Goal: Communication & Community: Share content

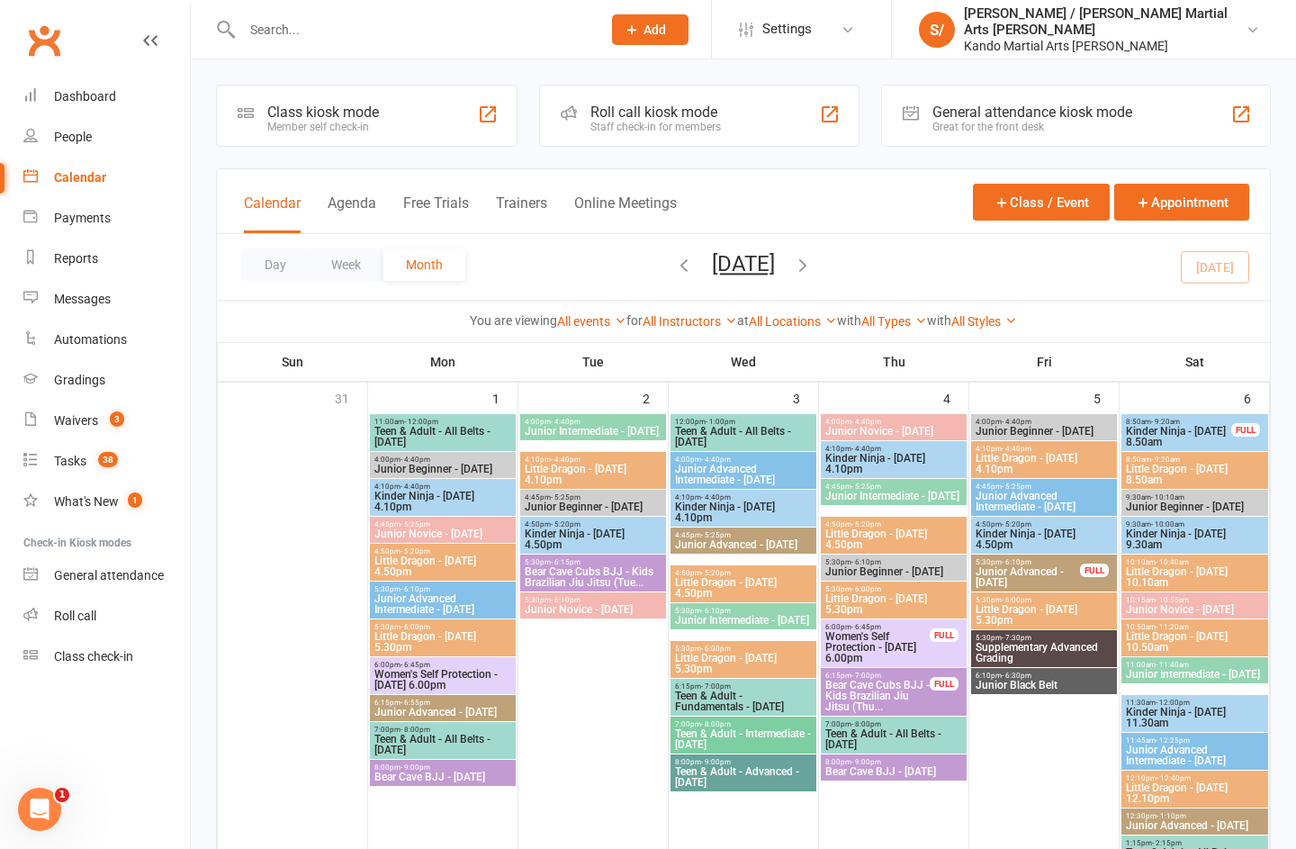
click at [121, 253] on link "Reports" at bounding box center [106, 259] width 167 height 41
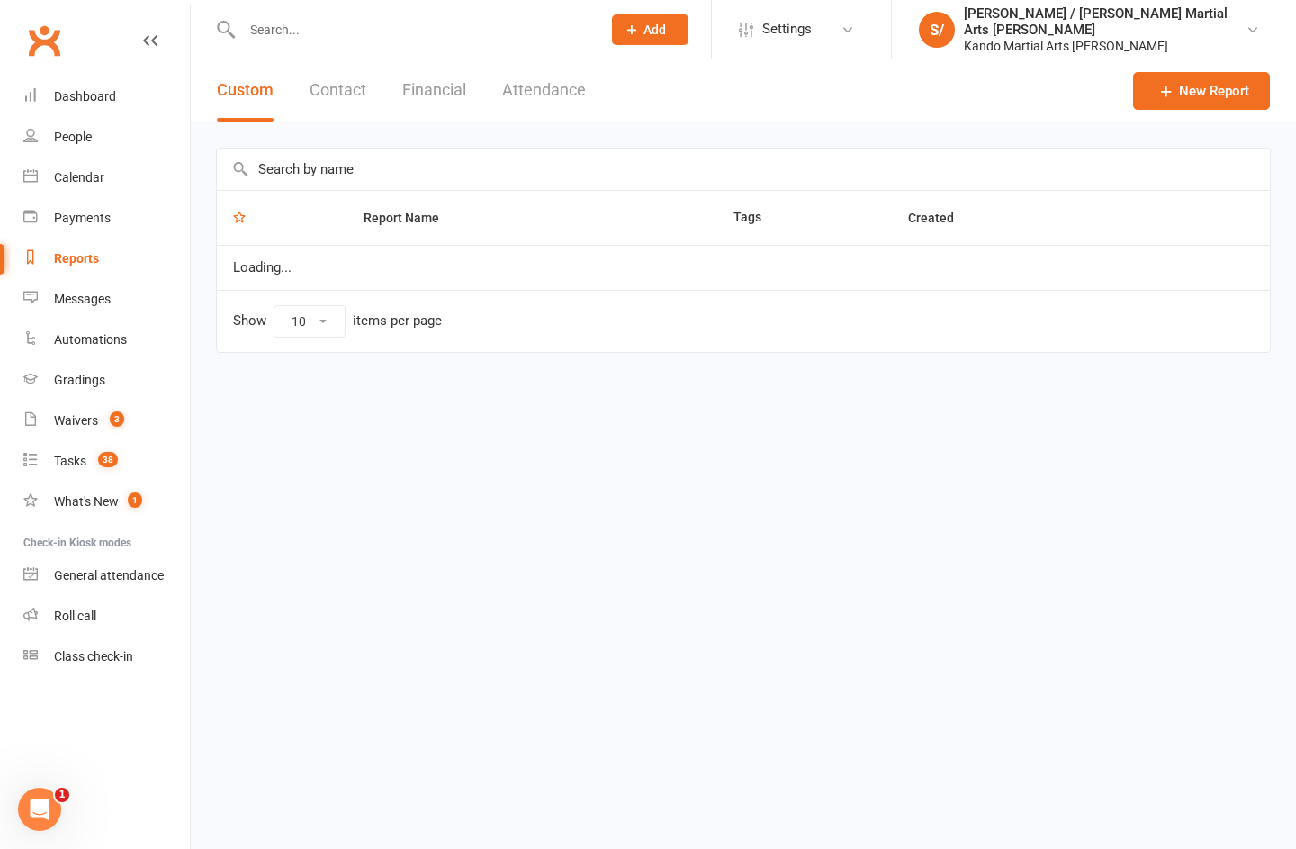
click at [645, 178] on input "text" at bounding box center [743, 169] width 1053 height 41
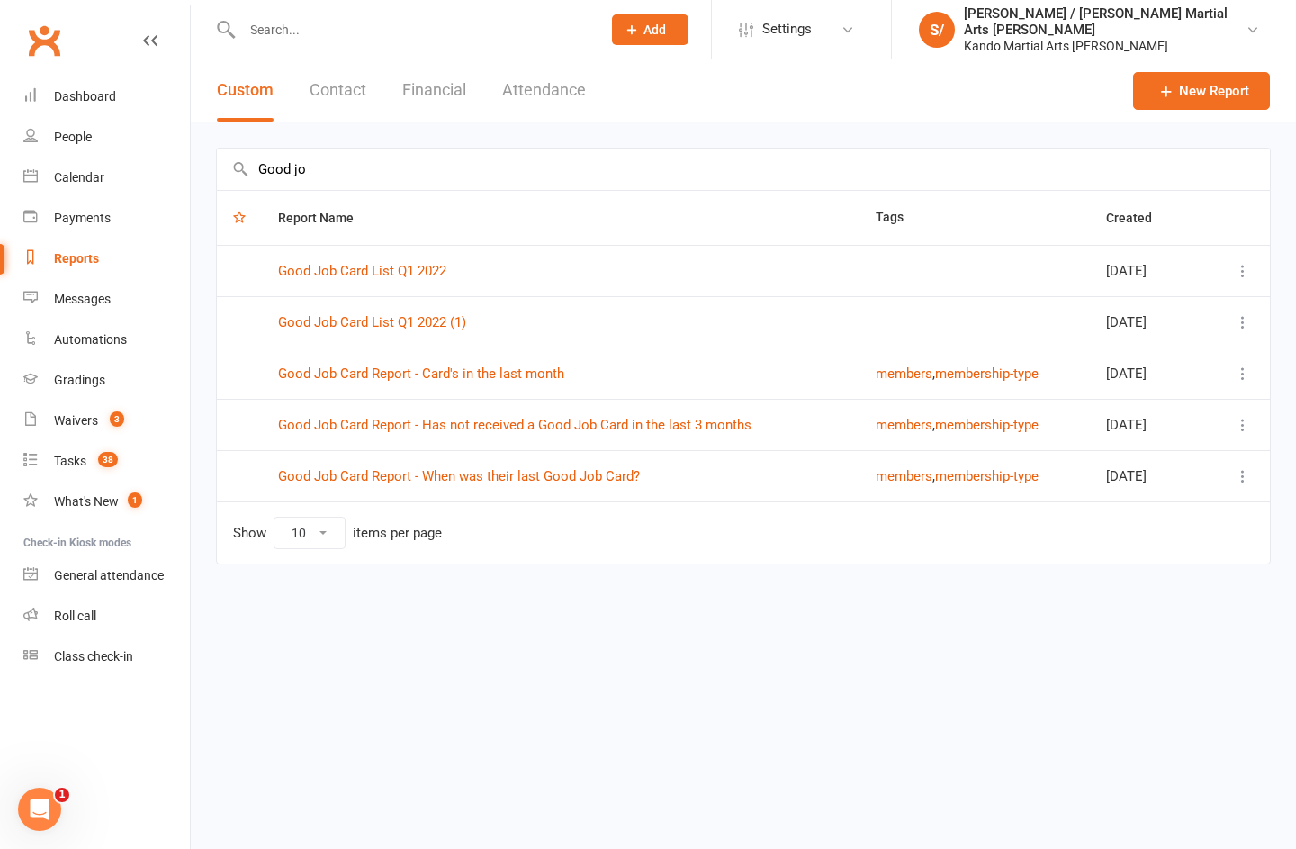
type input "Good jo"
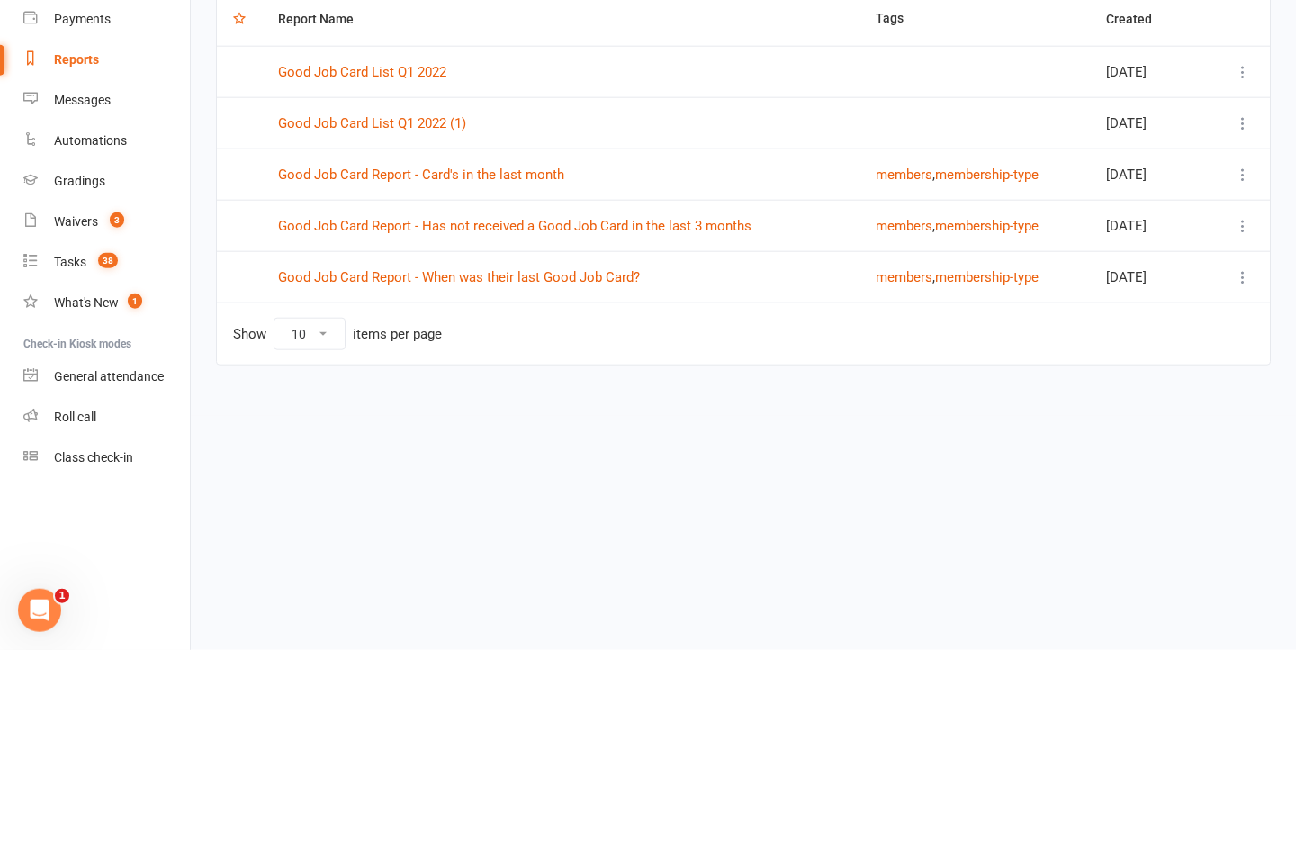
click at [728, 417] on link "Good Job Card Report - Has not received a Good Job Card in the last 3 months" at bounding box center [515, 425] width 474 height 16
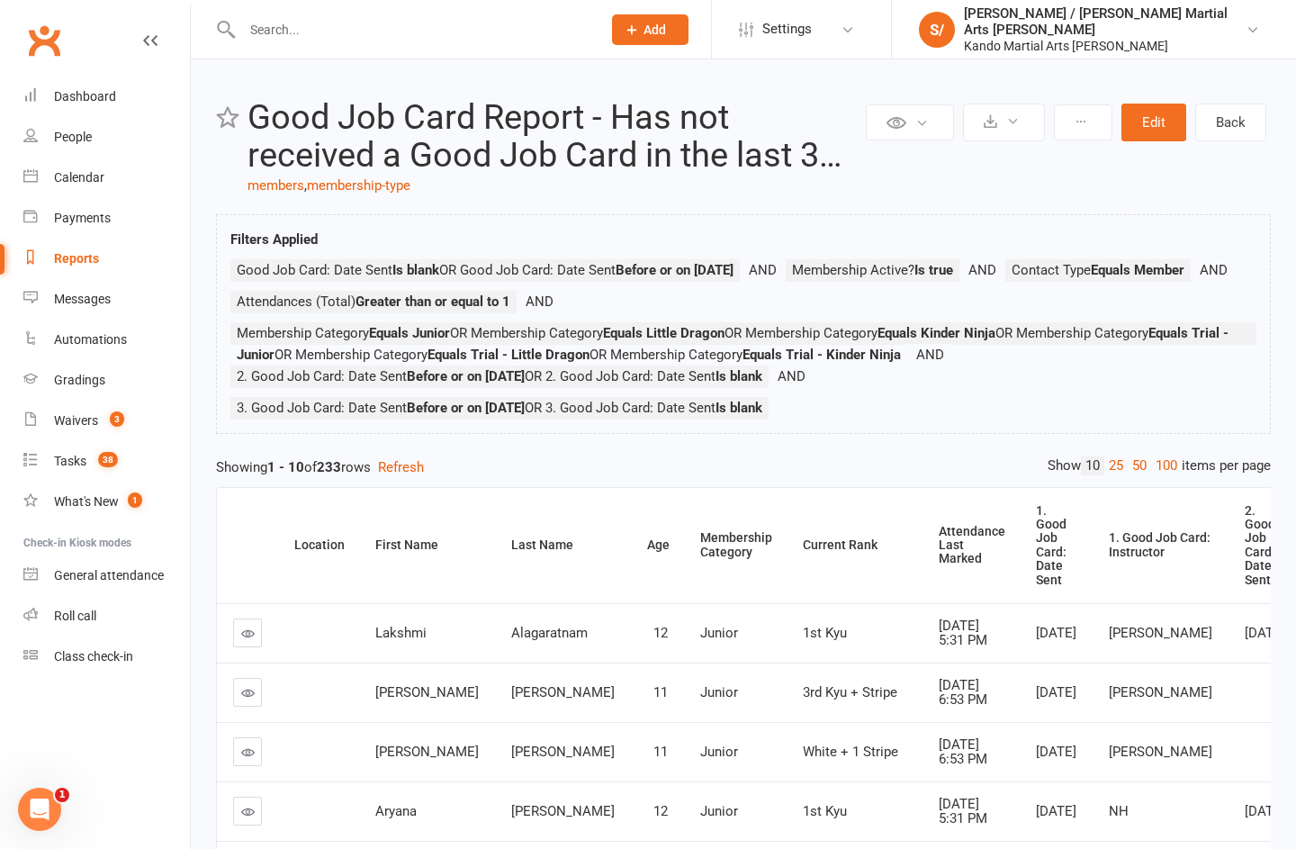
click at [1153, 474] on link "100" at bounding box center [1166, 465] width 31 height 19
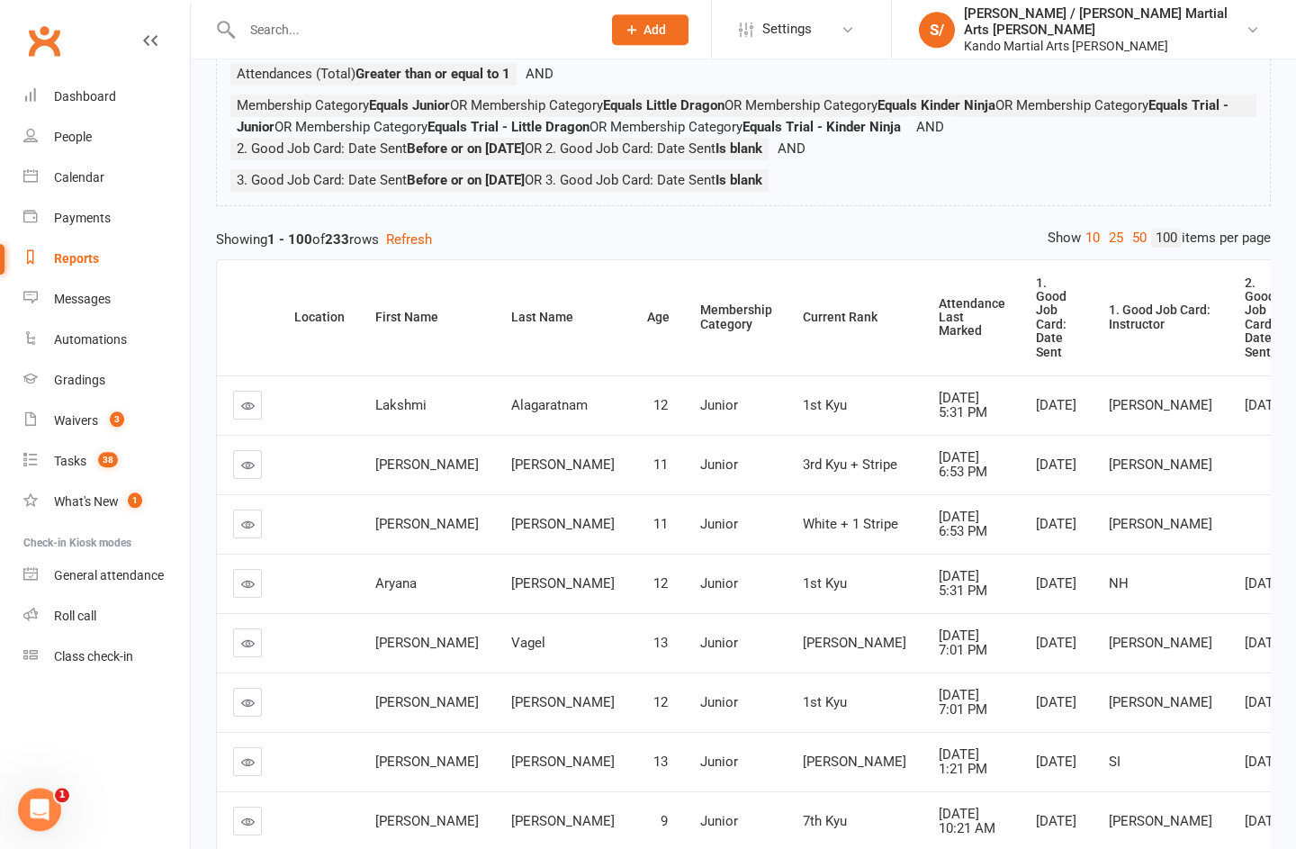
scroll to position [231, 0]
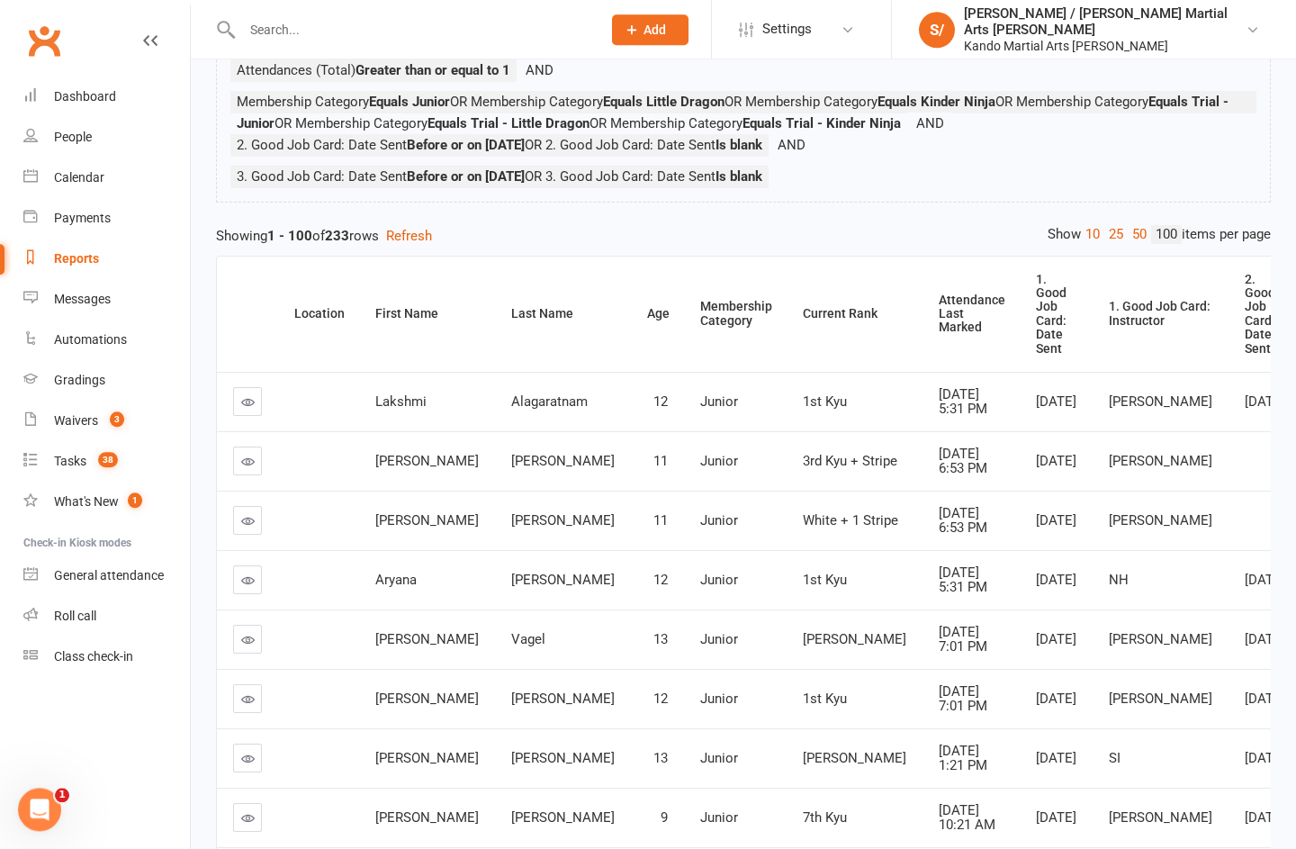
click at [939, 324] on div "Attendance Last Marked" at bounding box center [972, 313] width 67 height 41
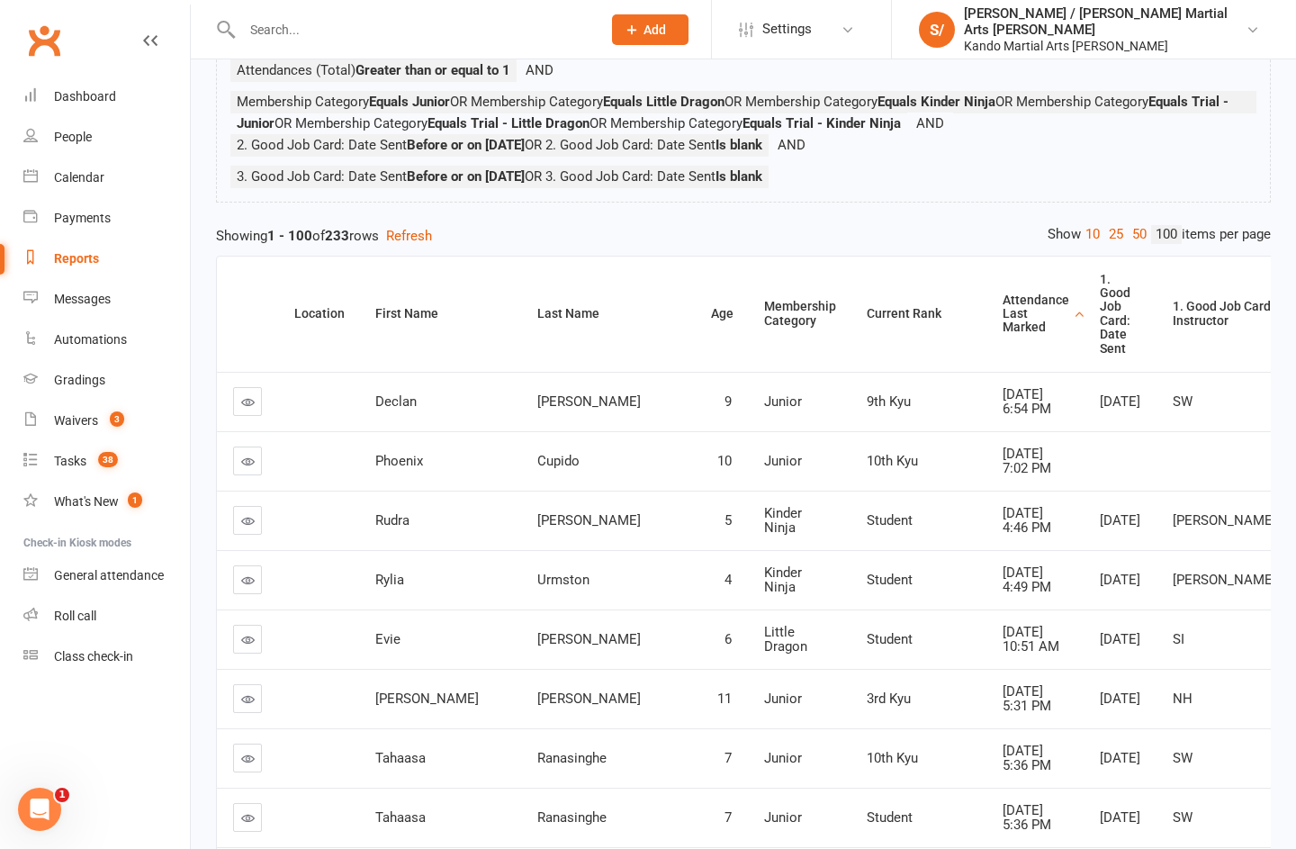
click at [1003, 320] on div "Attendance Last Marked" at bounding box center [1036, 313] width 67 height 41
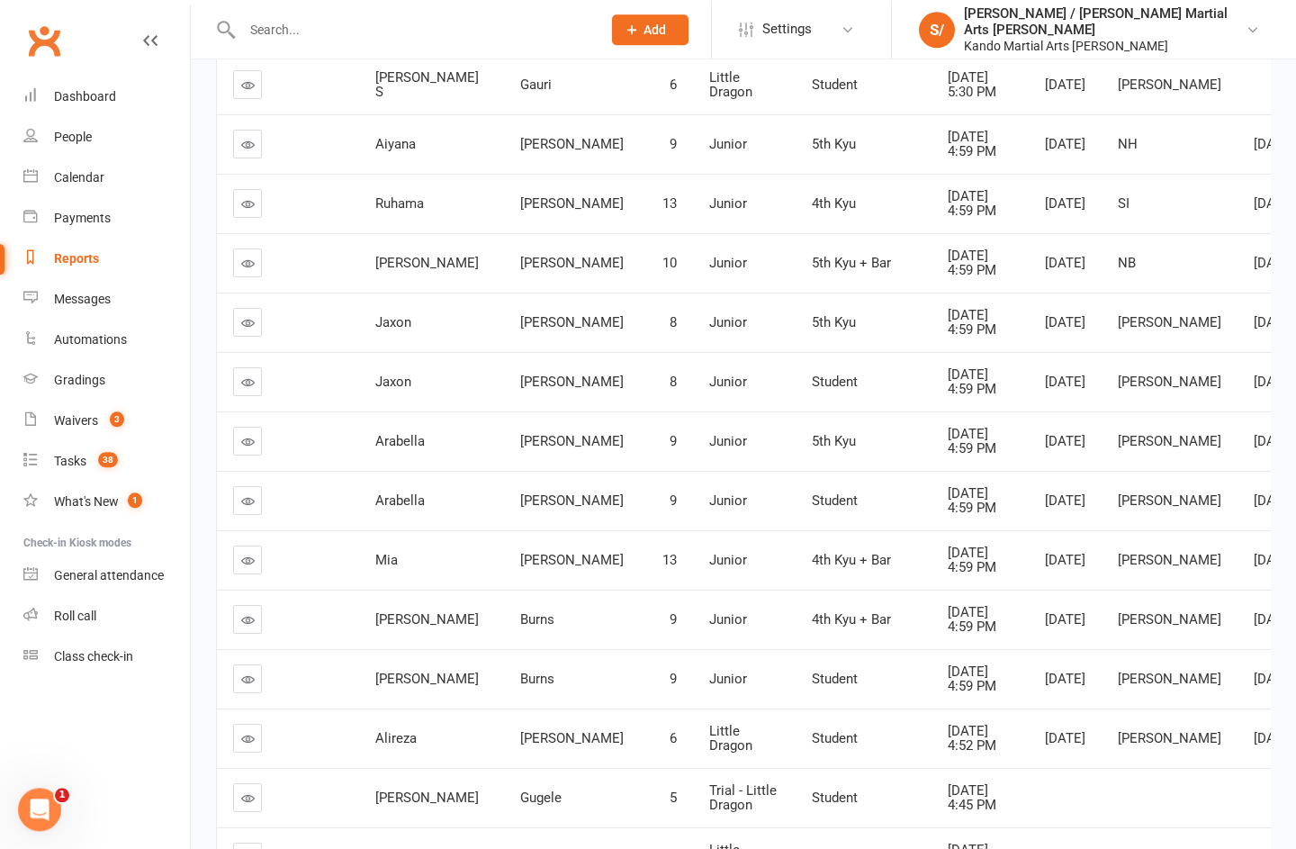
scroll to position [1618, 0]
click at [249, 99] on link at bounding box center [247, 84] width 29 height 29
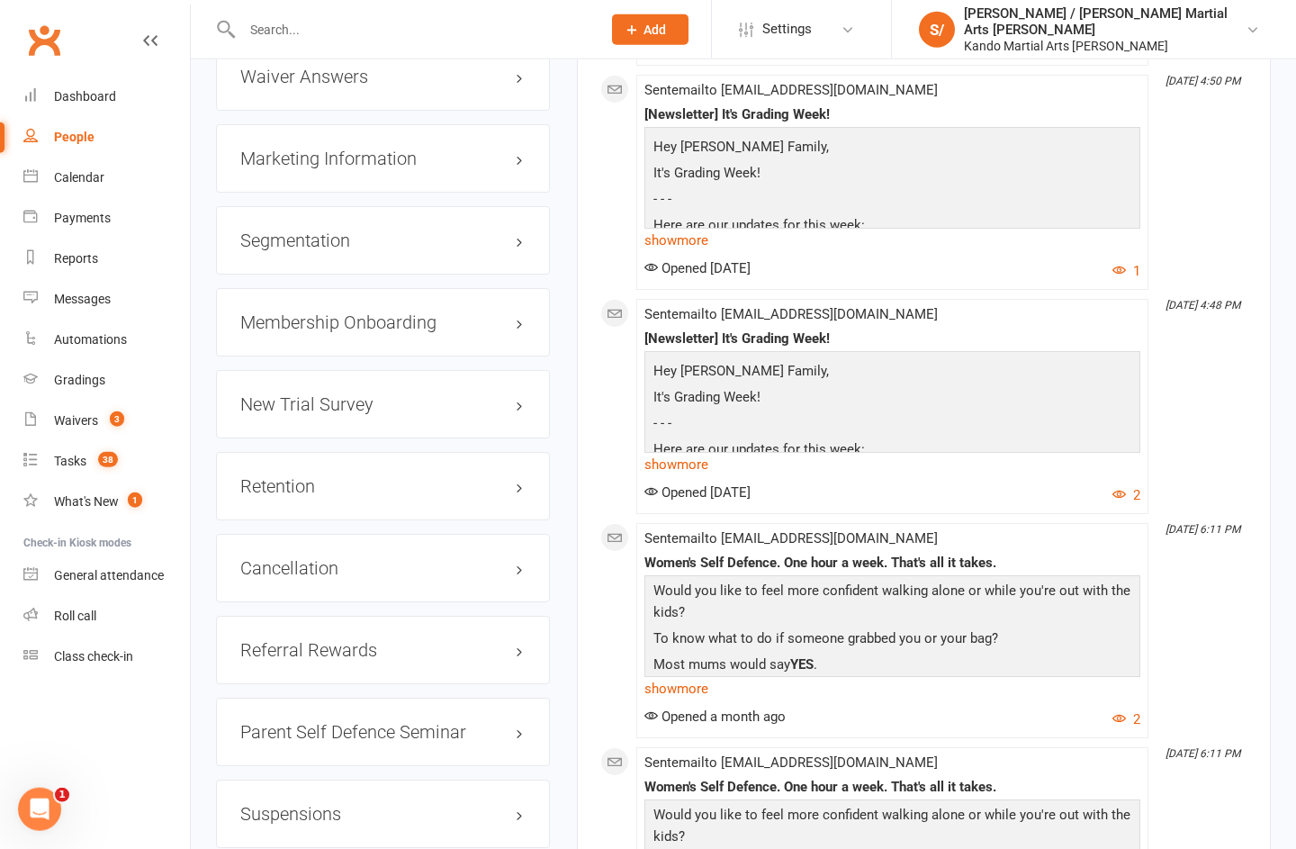
scroll to position [2059, 0]
click at [525, 494] on h3 "Retention edit" at bounding box center [382, 485] width 285 height 20
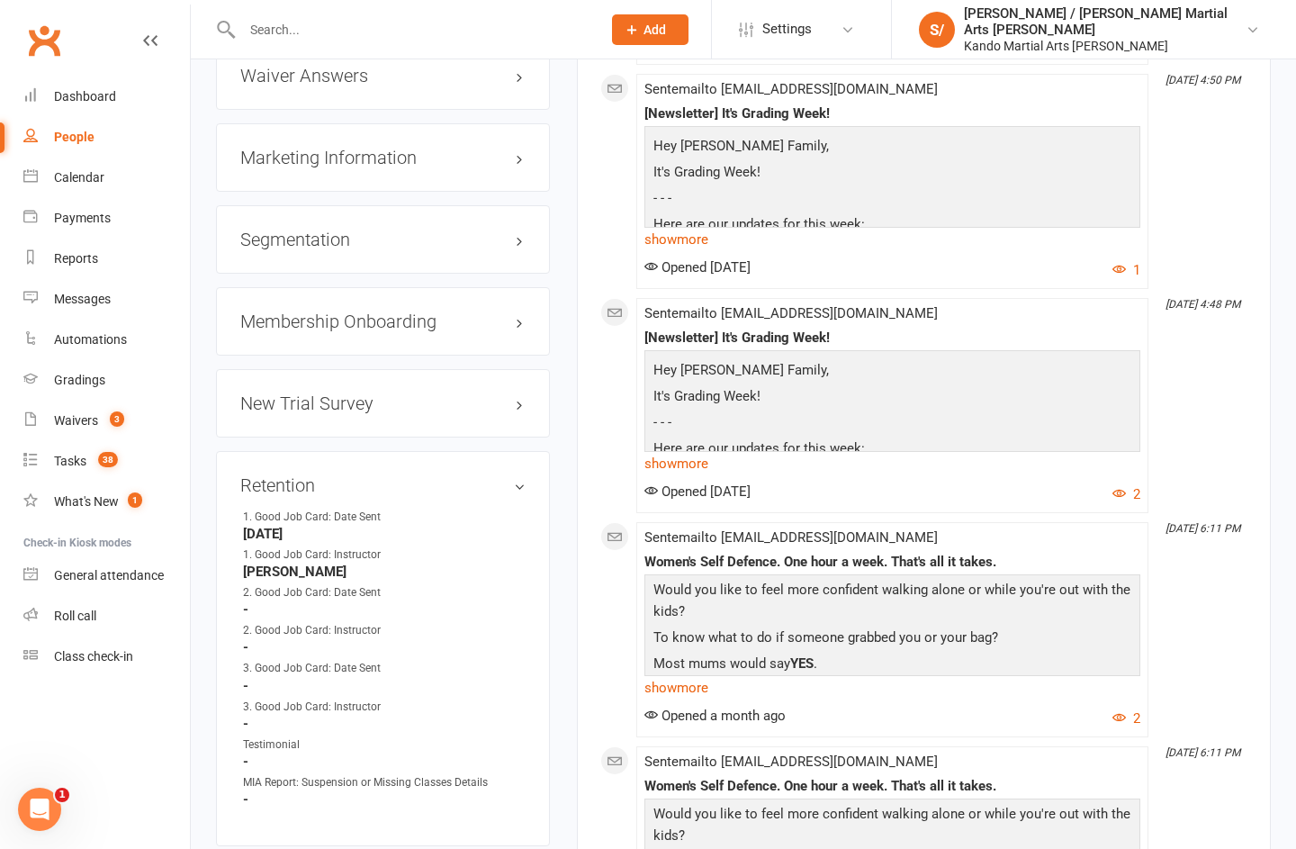
click at [0, 0] on link "edit" at bounding box center [0, 0] width 0 height 0
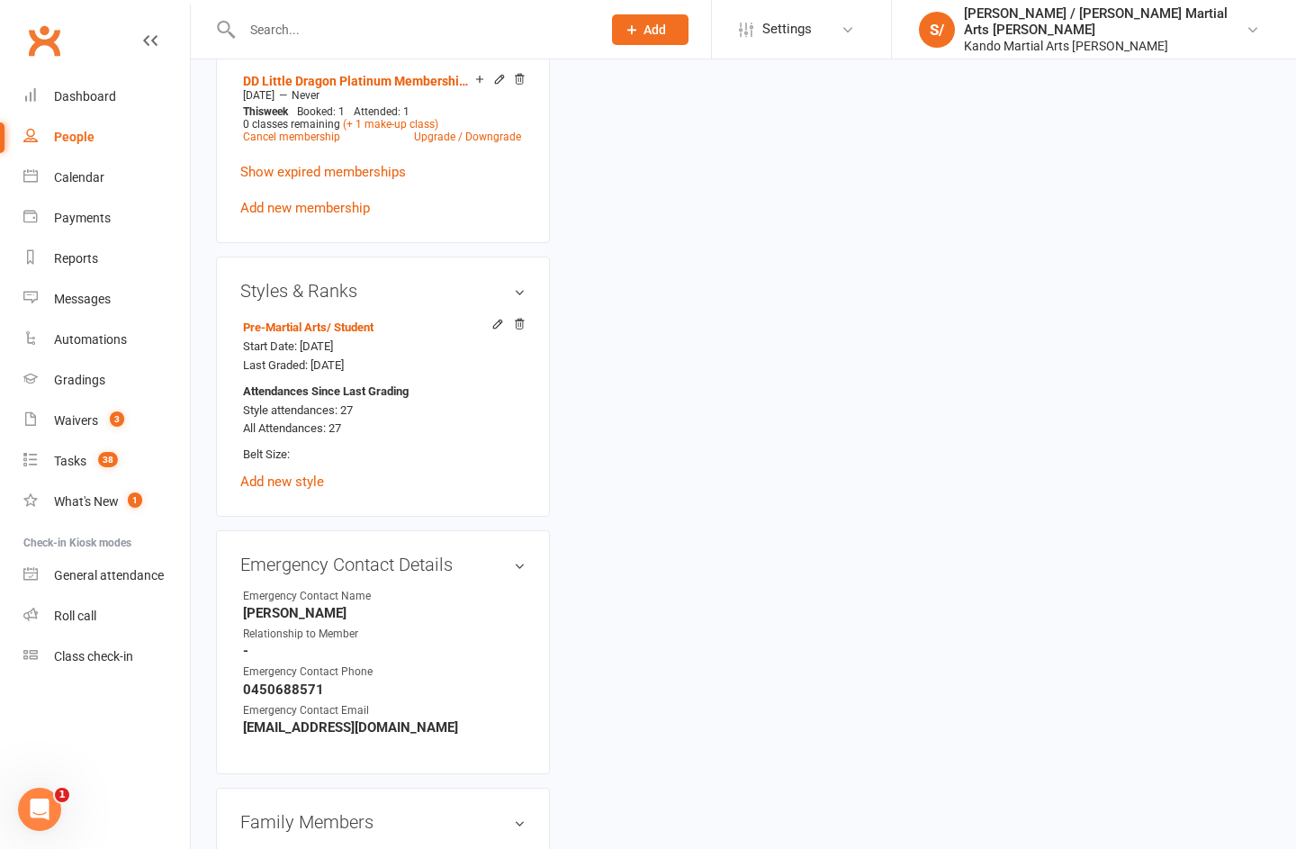
scroll to position [175, 0]
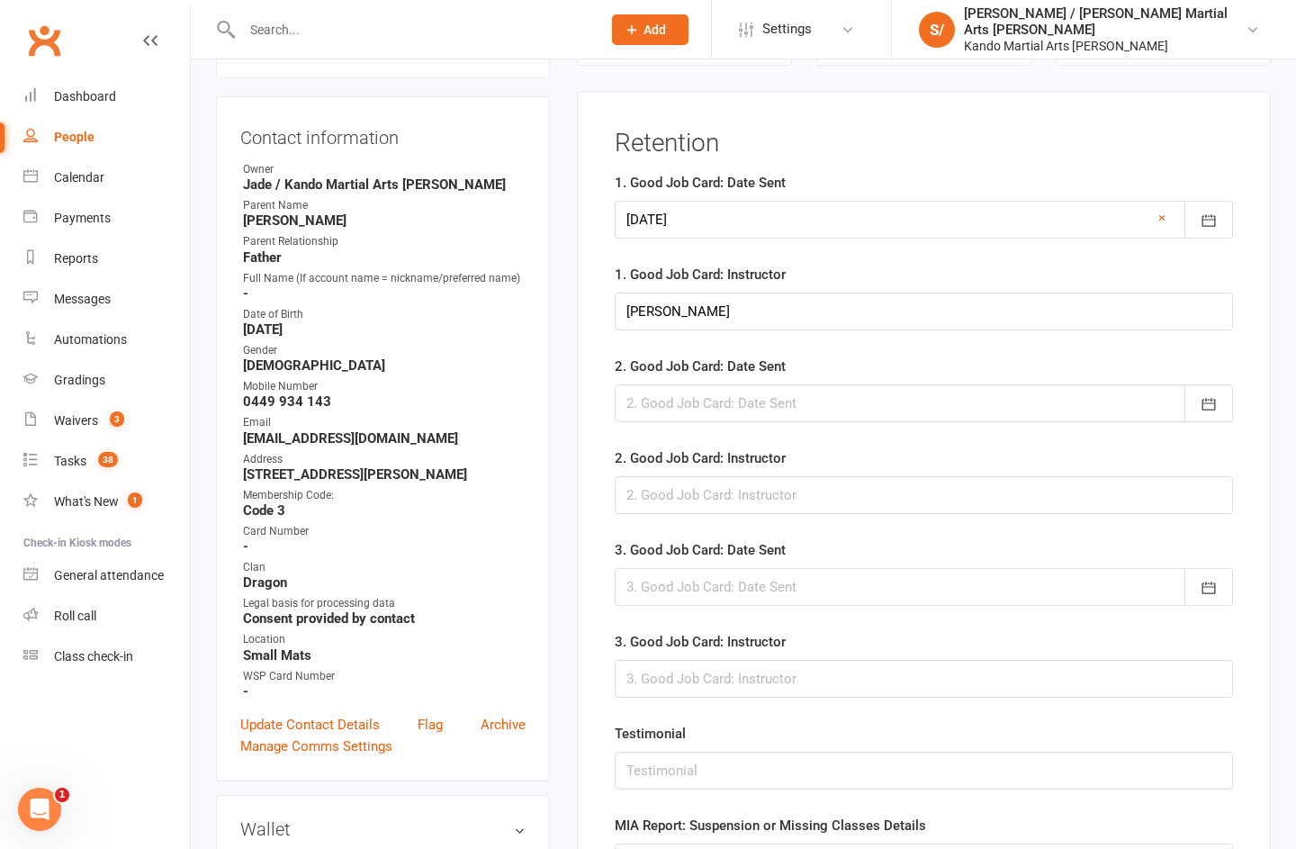
click at [937, 399] on div at bounding box center [924, 403] width 618 height 38
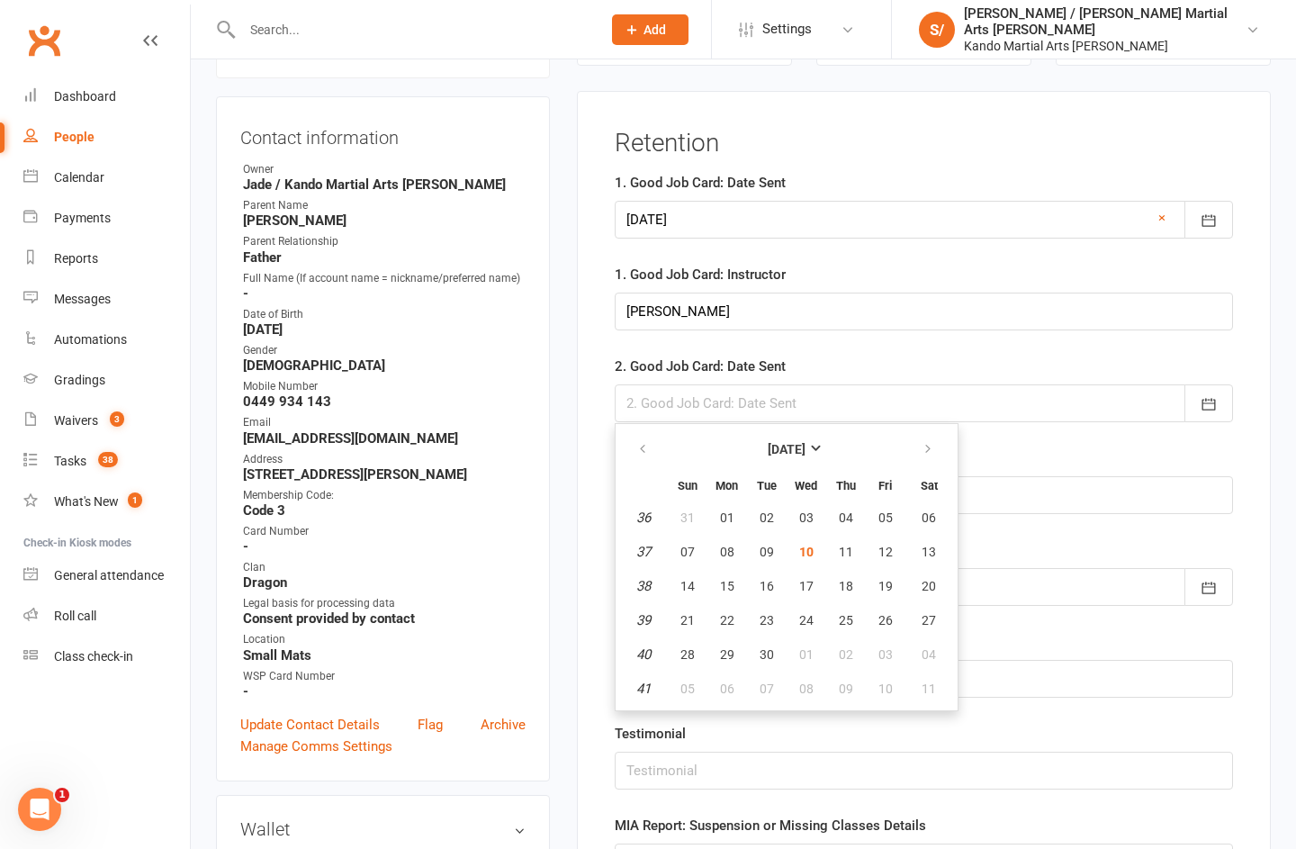
click at [814, 559] on span "10" at bounding box center [806, 552] width 14 height 14
type input "[DATE]"
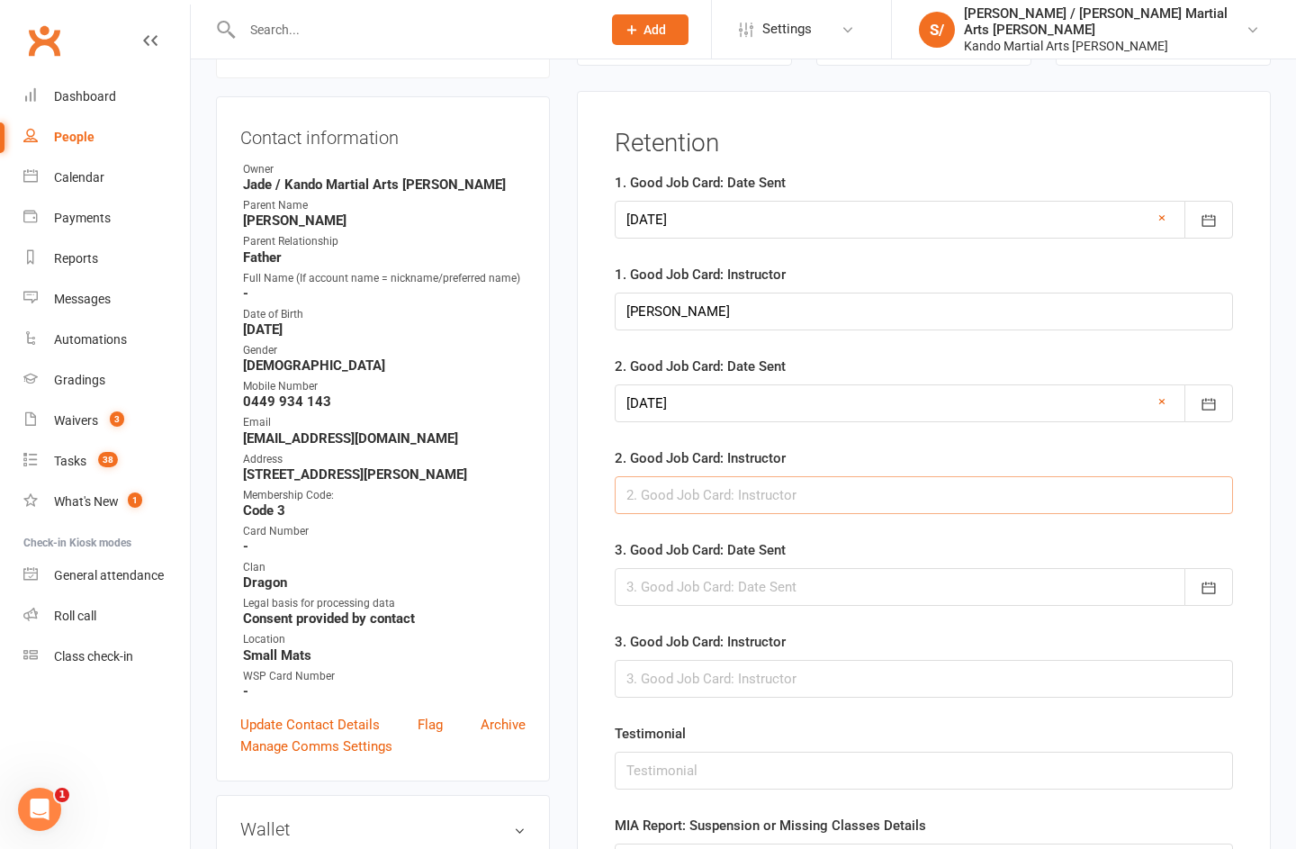
click at [916, 501] on input "text" at bounding box center [924, 495] width 618 height 38
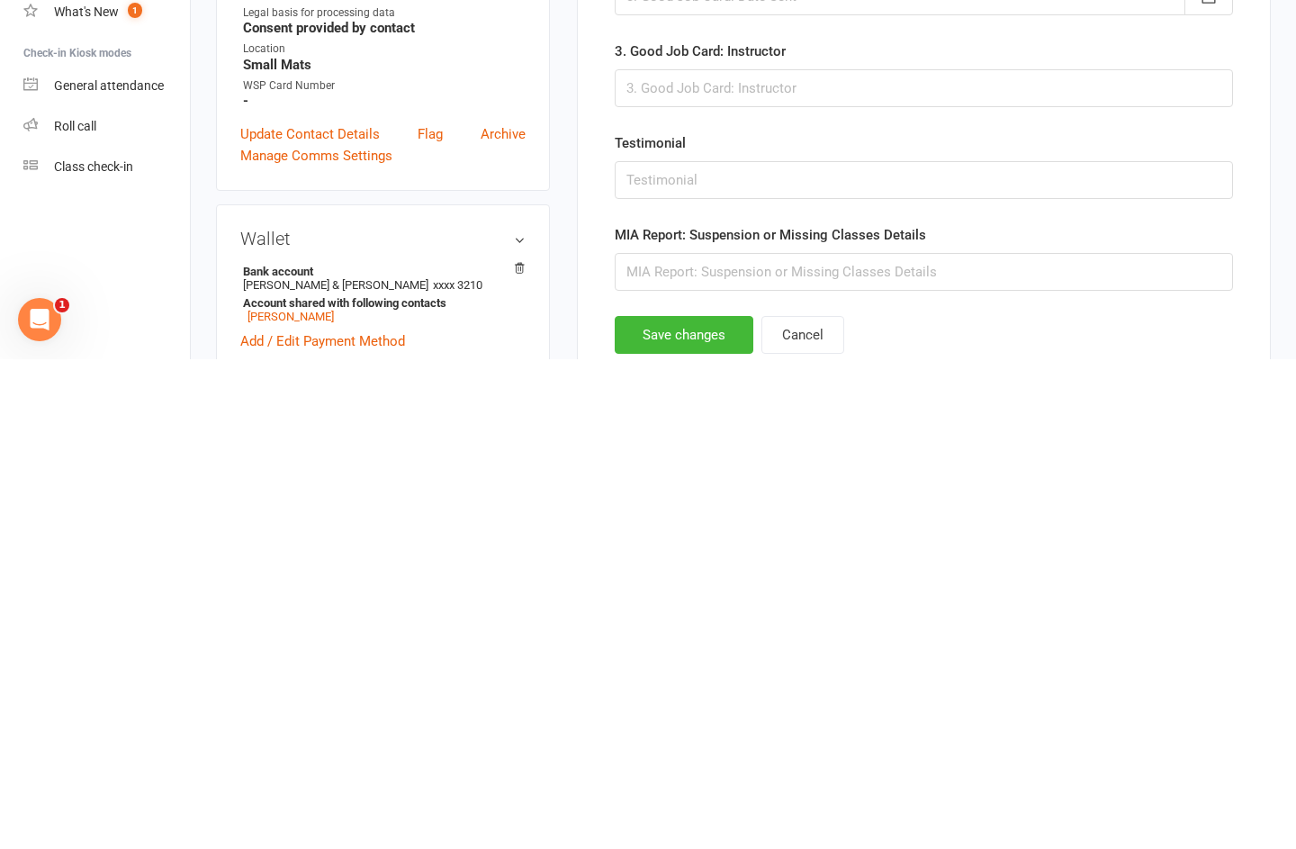
type input "[PERSON_NAME]"
click at [725, 806] on button "Save changes" at bounding box center [684, 825] width 139 height 38
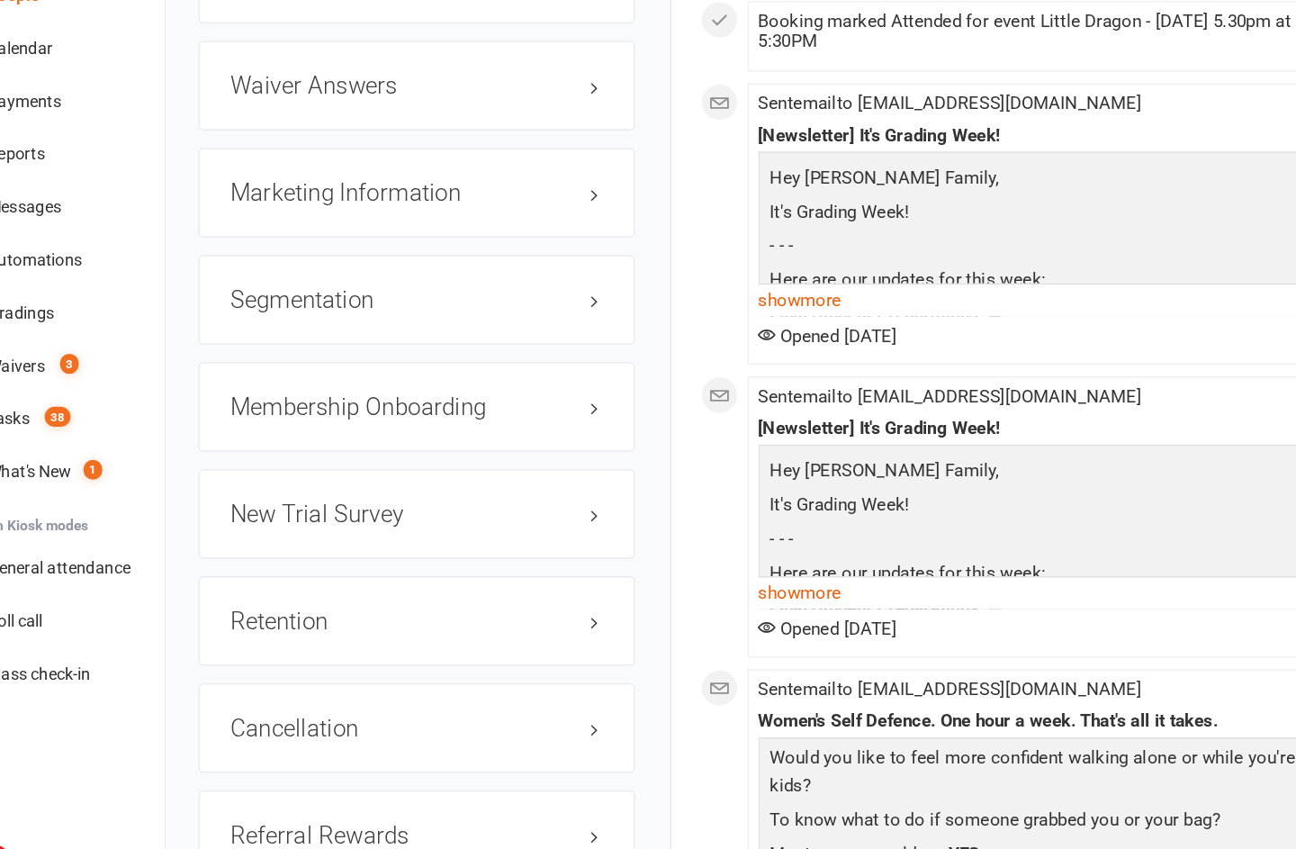
scroll to position [1929, 0]
click at [477, 581] on div "Retention edit" at bounding box center [383, 615] width 334 height 68
click at [456, 605] on h3 "Retention edit" at bounding box center [382, 615] width 285 height 20
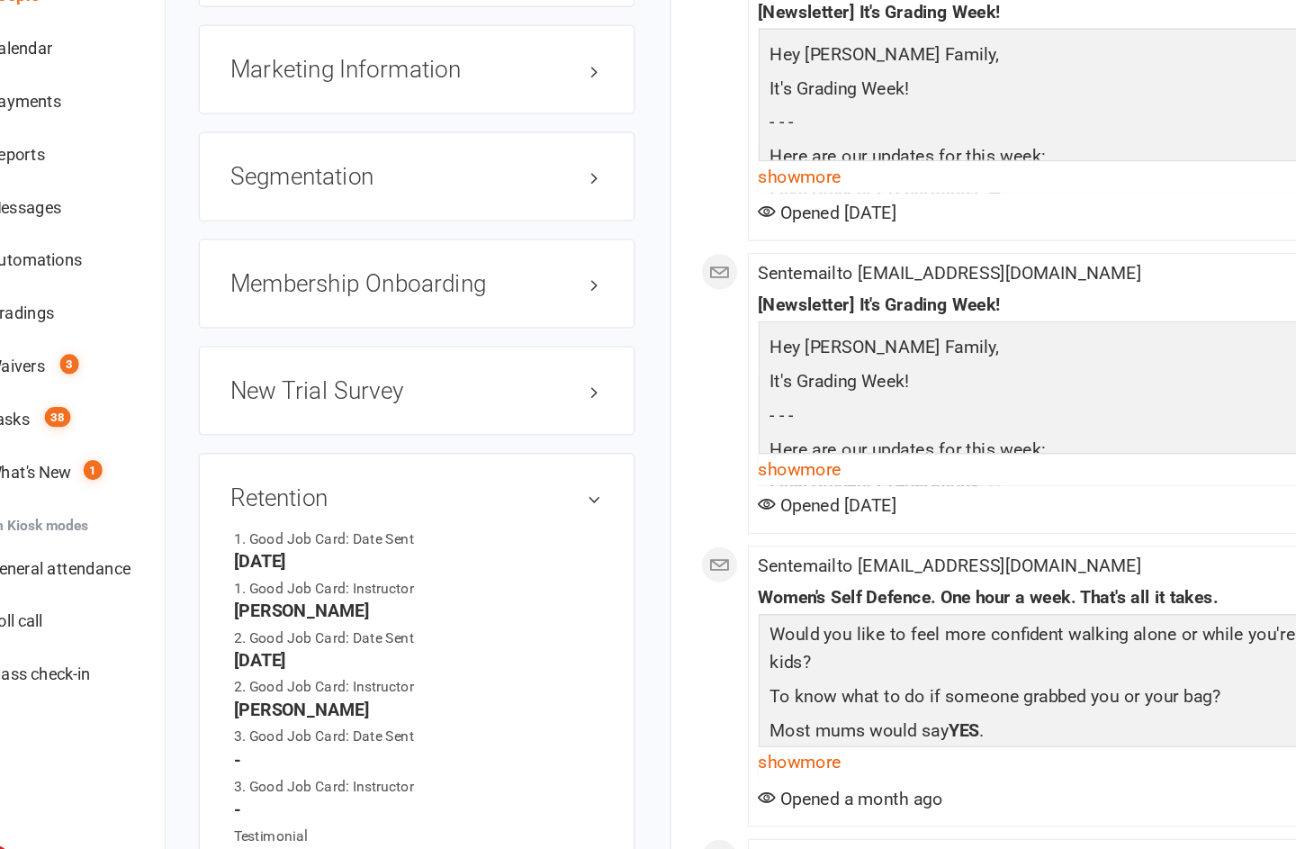
click at [460, 511] on h3 "Retention edit" at bounding box center [382, 521] width 285 height 20
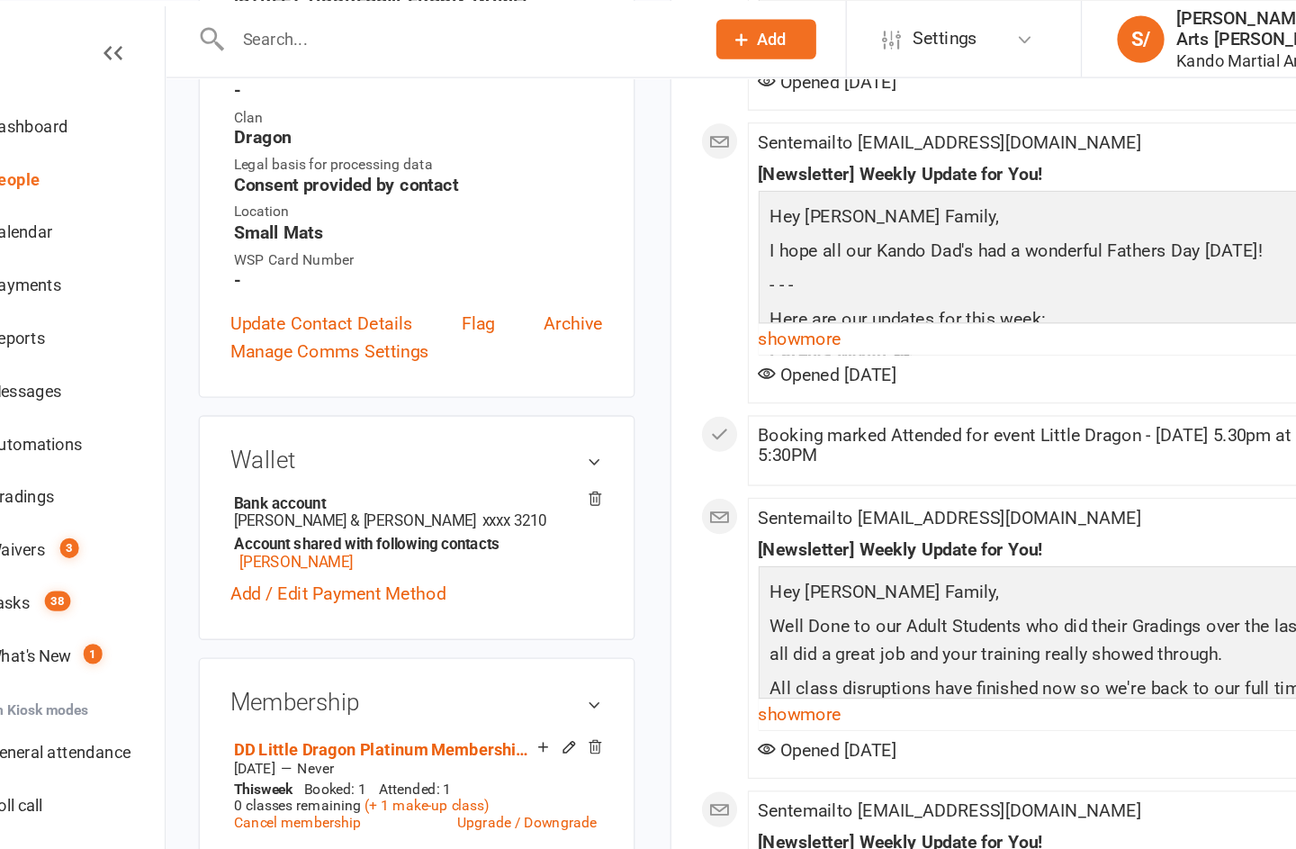
scroll to position [230, 0]
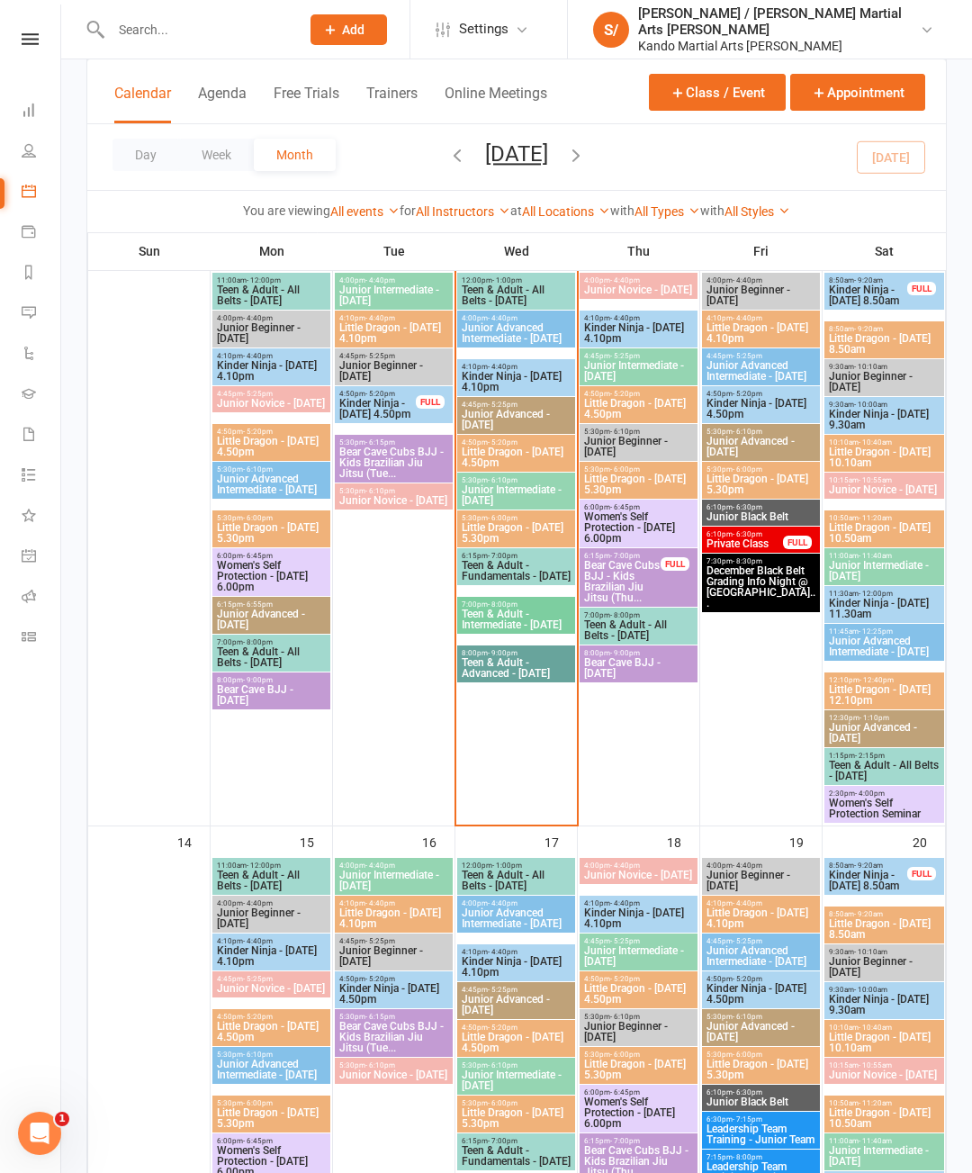
click at [27, 34] on icon at bounding box center [30, 39] width 17 height 12
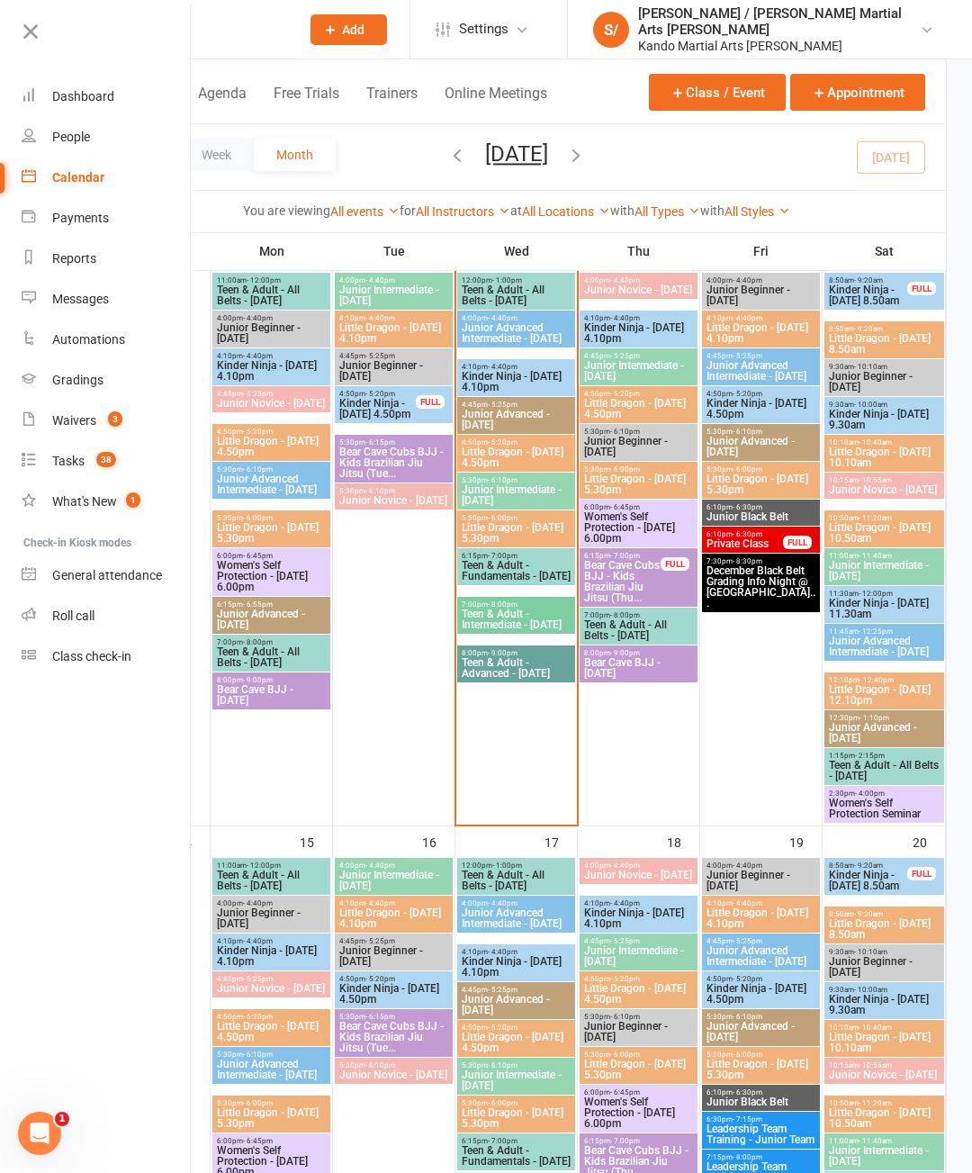
click at [59, 378] on div "Gradings" at bounding box center [77, 380] width 51 height 14
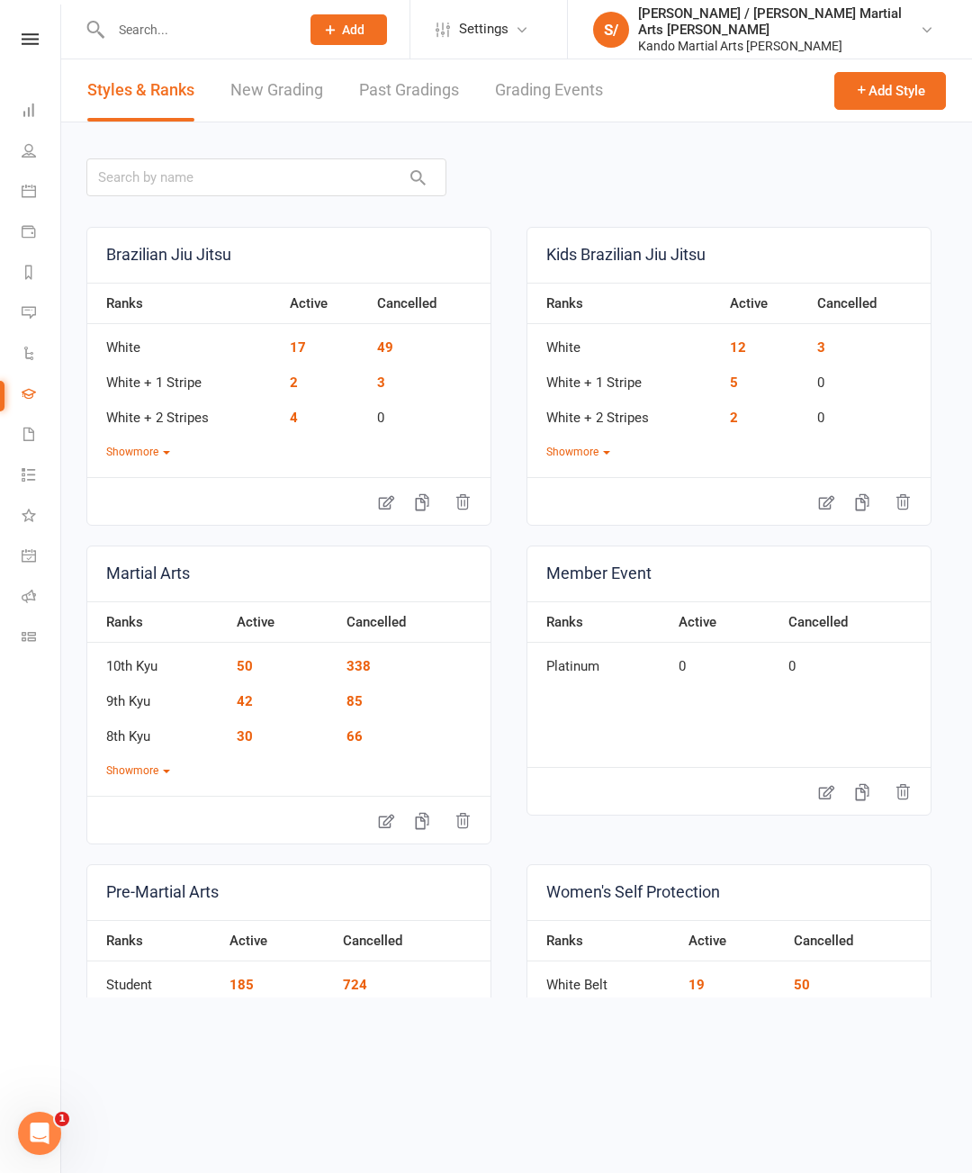
click at [581, 78] on link "Grading Events" at bounding box center [549, 90] width 108 height 62
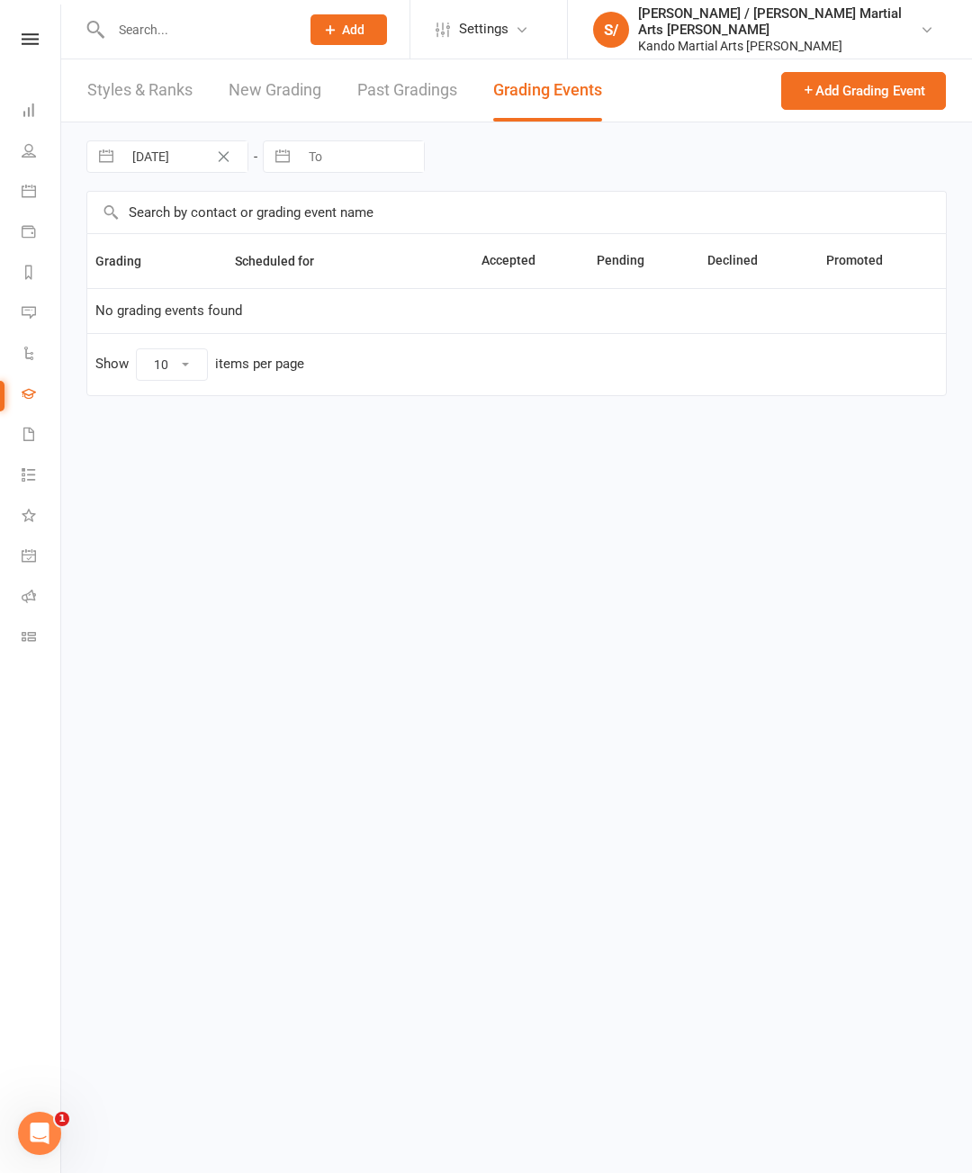
select select "100"
click at [185, 170] on input "03 Sep 2025" at bounding box center [184, 156] width 125 height 31
select select "7"
select select "2025"
select select "8"
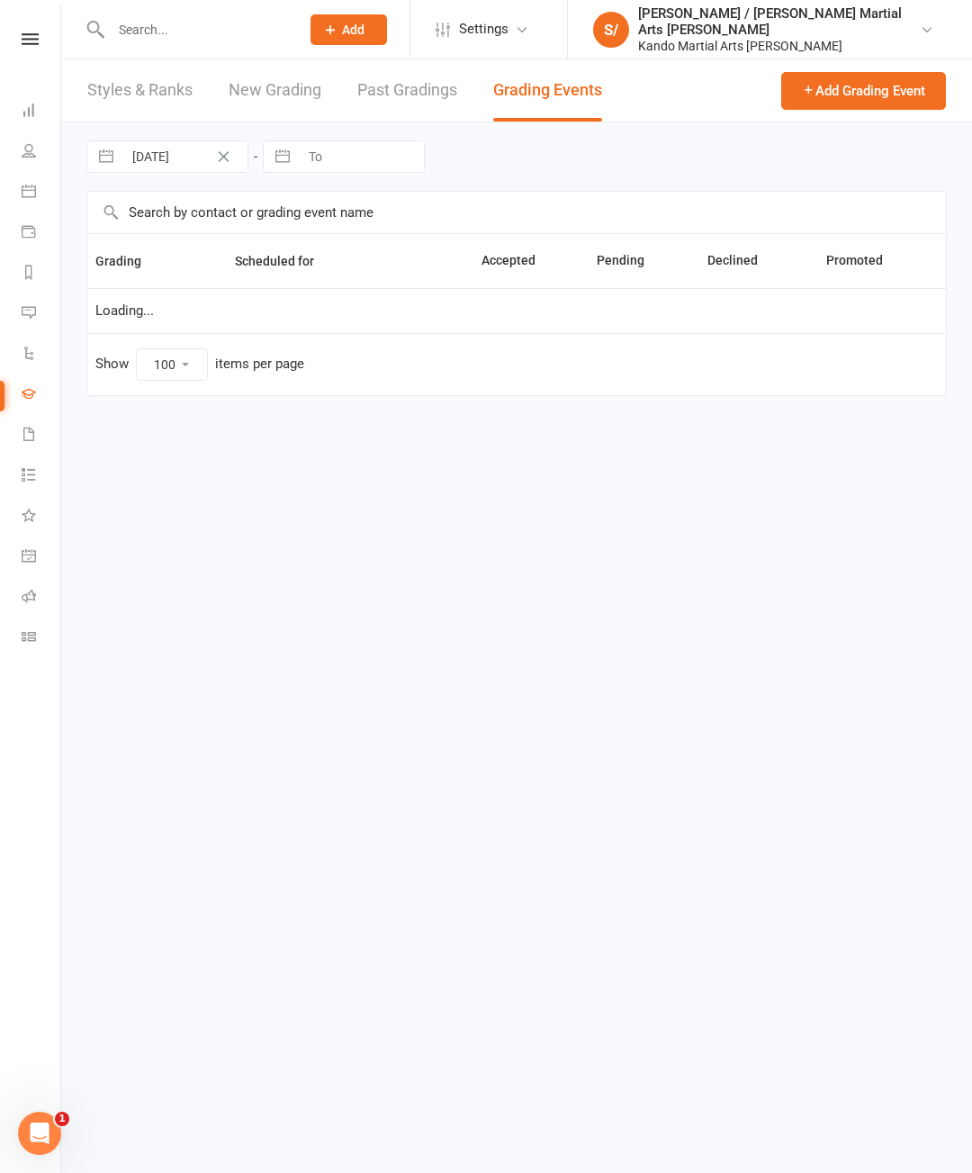
select select "2025"
select select "9"
select select "2025"
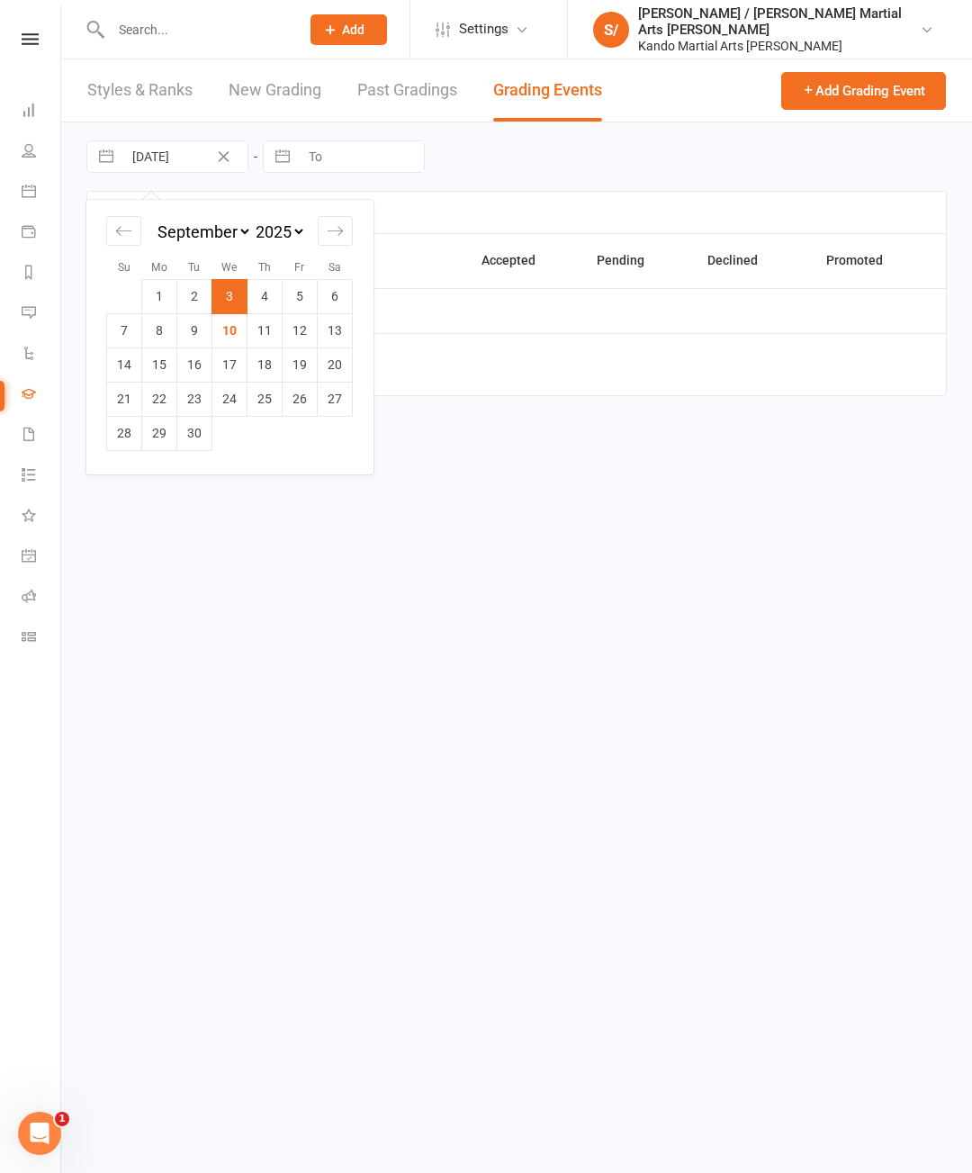
click at [111, 242] on div "Move backward to switch to the previous month." at bounding box center [123, 231] width 35 height 30
select select "6"
select select "2025"
click at [223, 307] on td "Calendar" at bounding box center [229, 296] width 35 height 34
click at [232, 340] on td "6" at bounding box center [229, 330] width 35 height 34
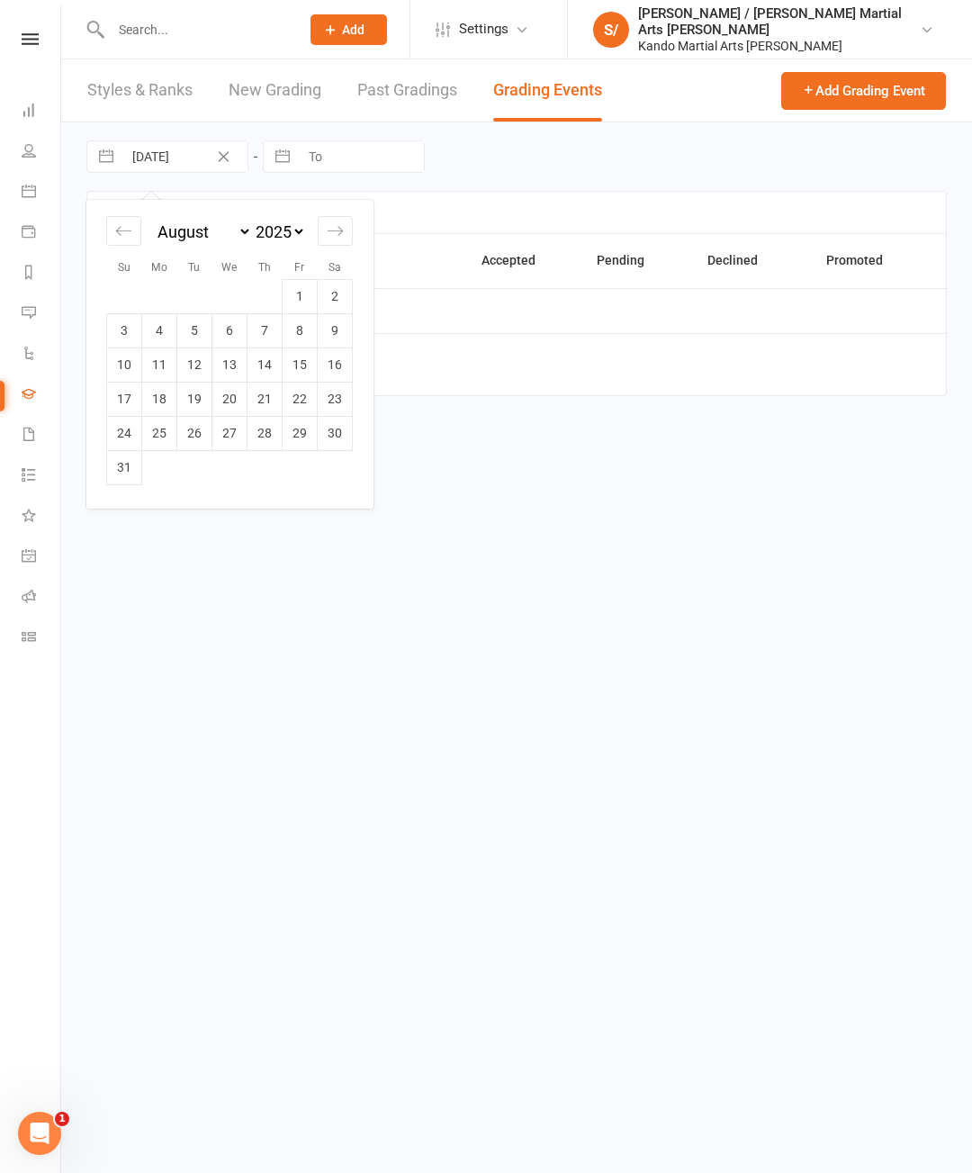
type input "06 Aug 2025"
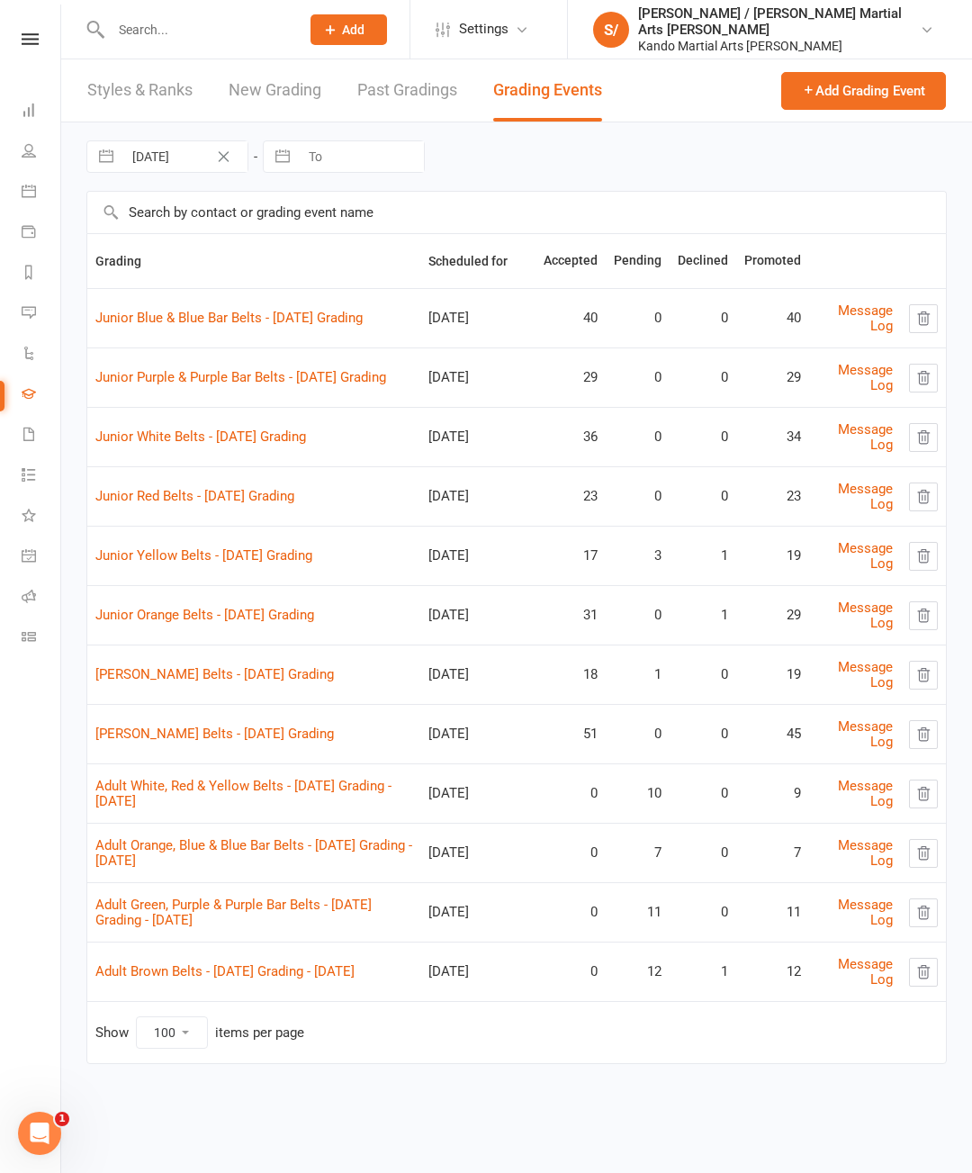
click at [357, 778] on link "Adult White, Red & Yellow Belts - 2025 August Grading - Monday" at bounding box center [243, 794] width 296 height 32
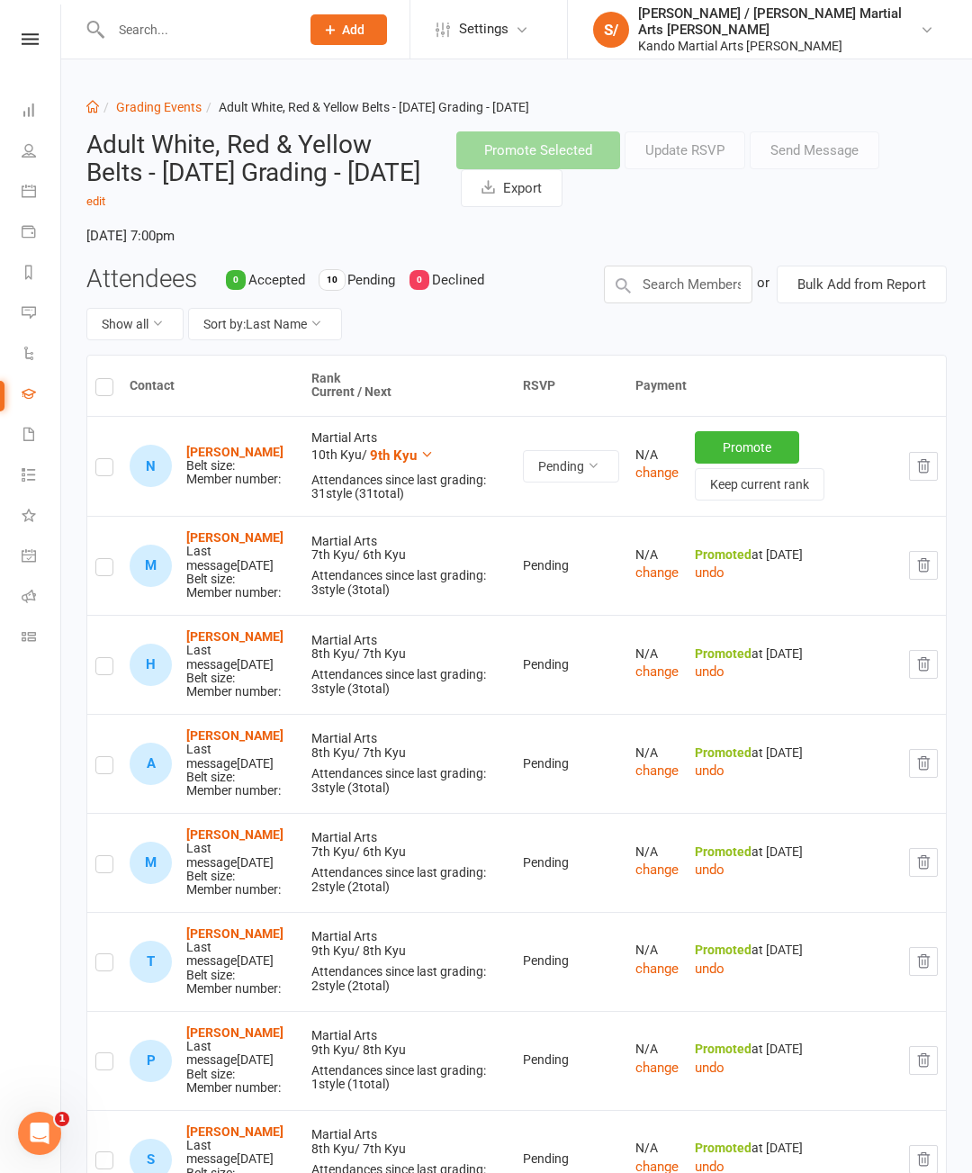
click at [105, 470] on label at bounding box center [104, 470] width 18 height 0
click at [105, 459] on input "checkbox" at bounding box center [104, 459] width 18 height 0
checkbox input "true"
click at [845, 152] on button "Send Message" at bounding box center [815, 150] width 130 height 38
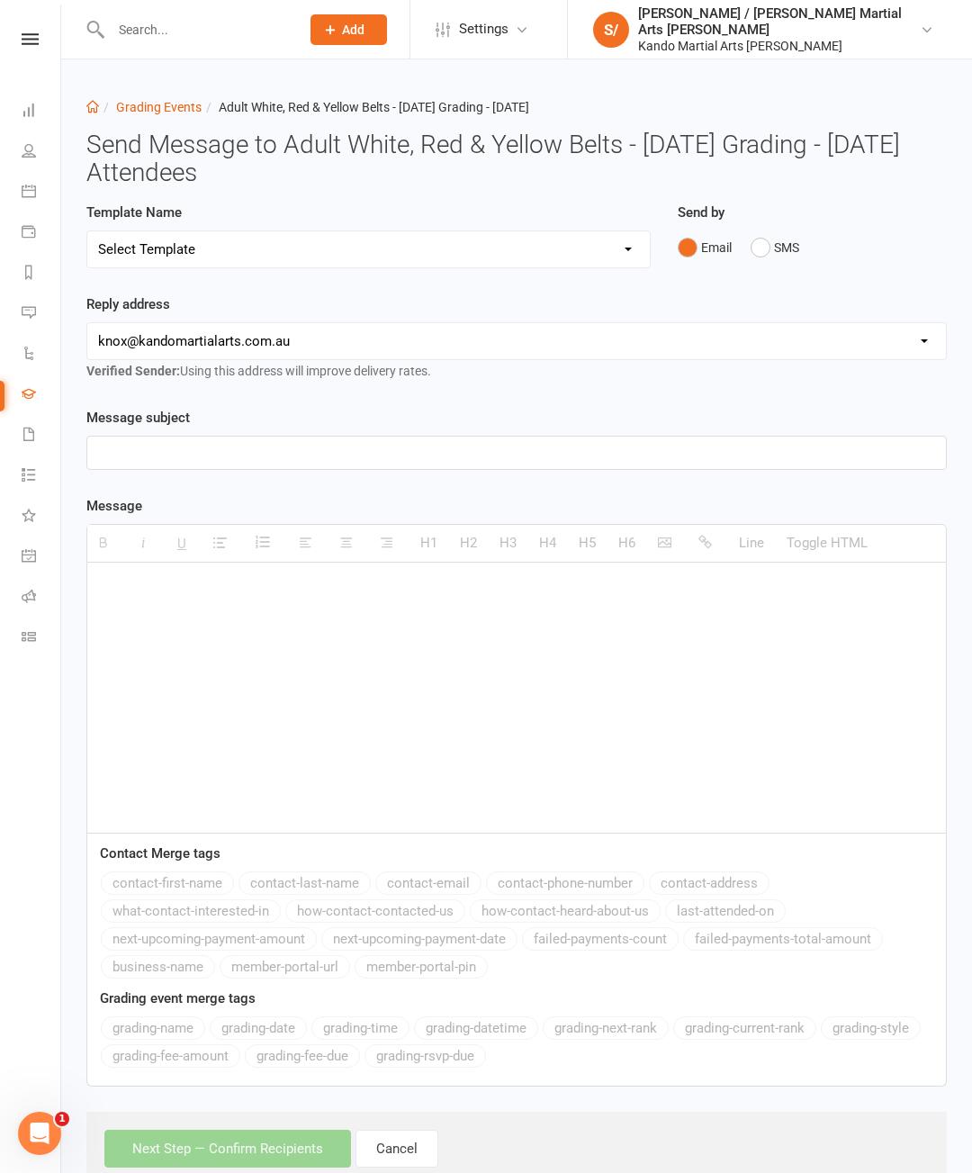
click at [540, 255] on select "Select Template [Email] Confirmation of Successful Grading [Email] Congratulati…" at bounding box center [368, 249] width 563 height 36
select select "14"
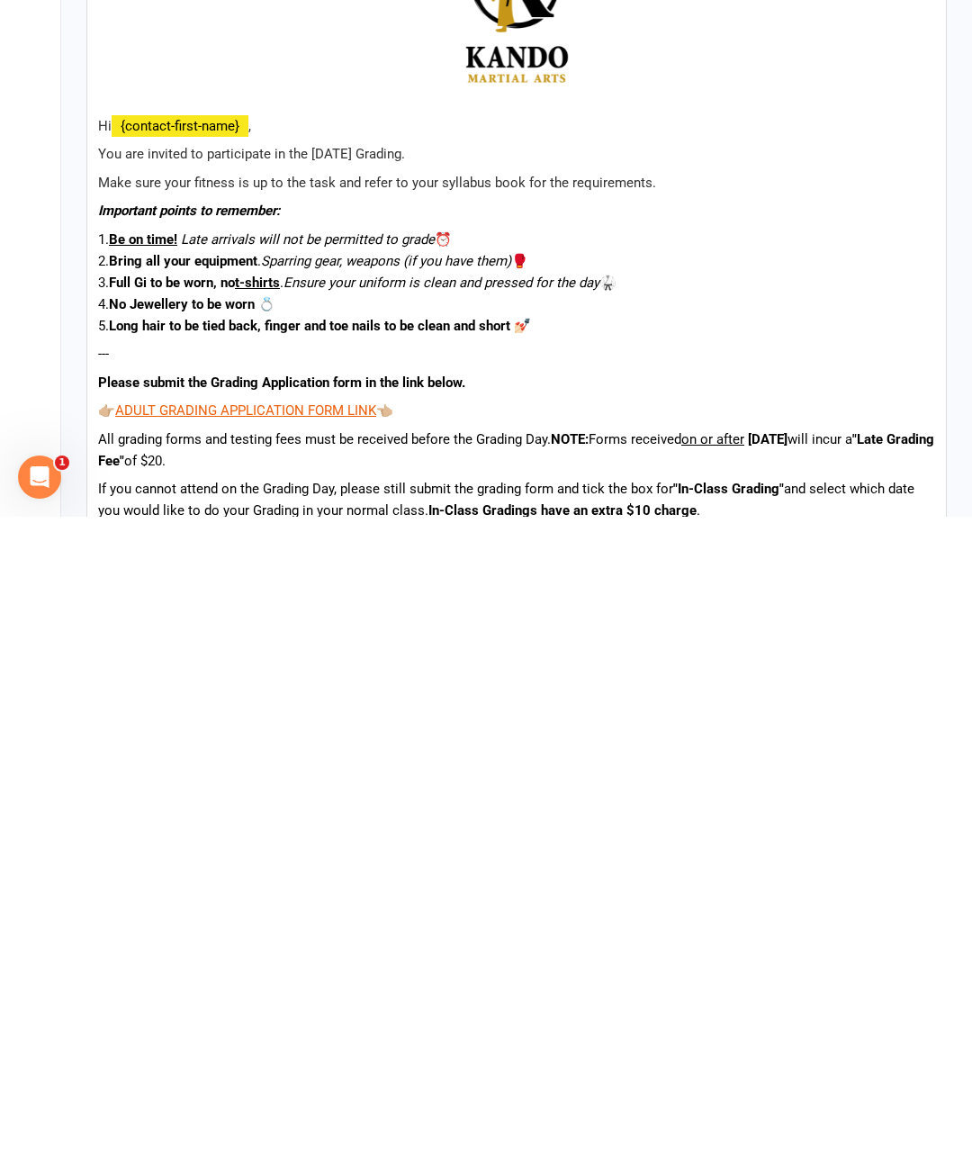
scroll to position [840, 0]
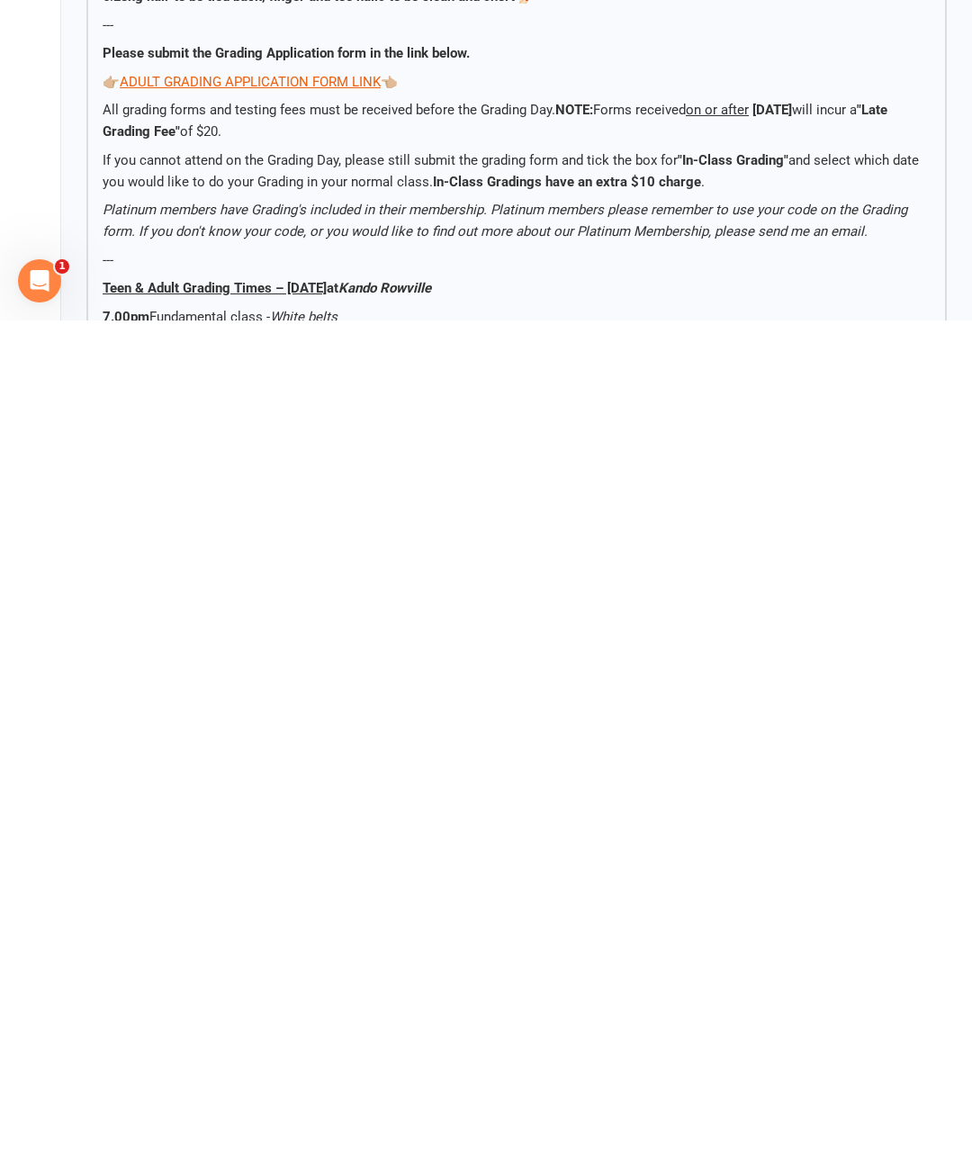
scroll to position [821, 0]
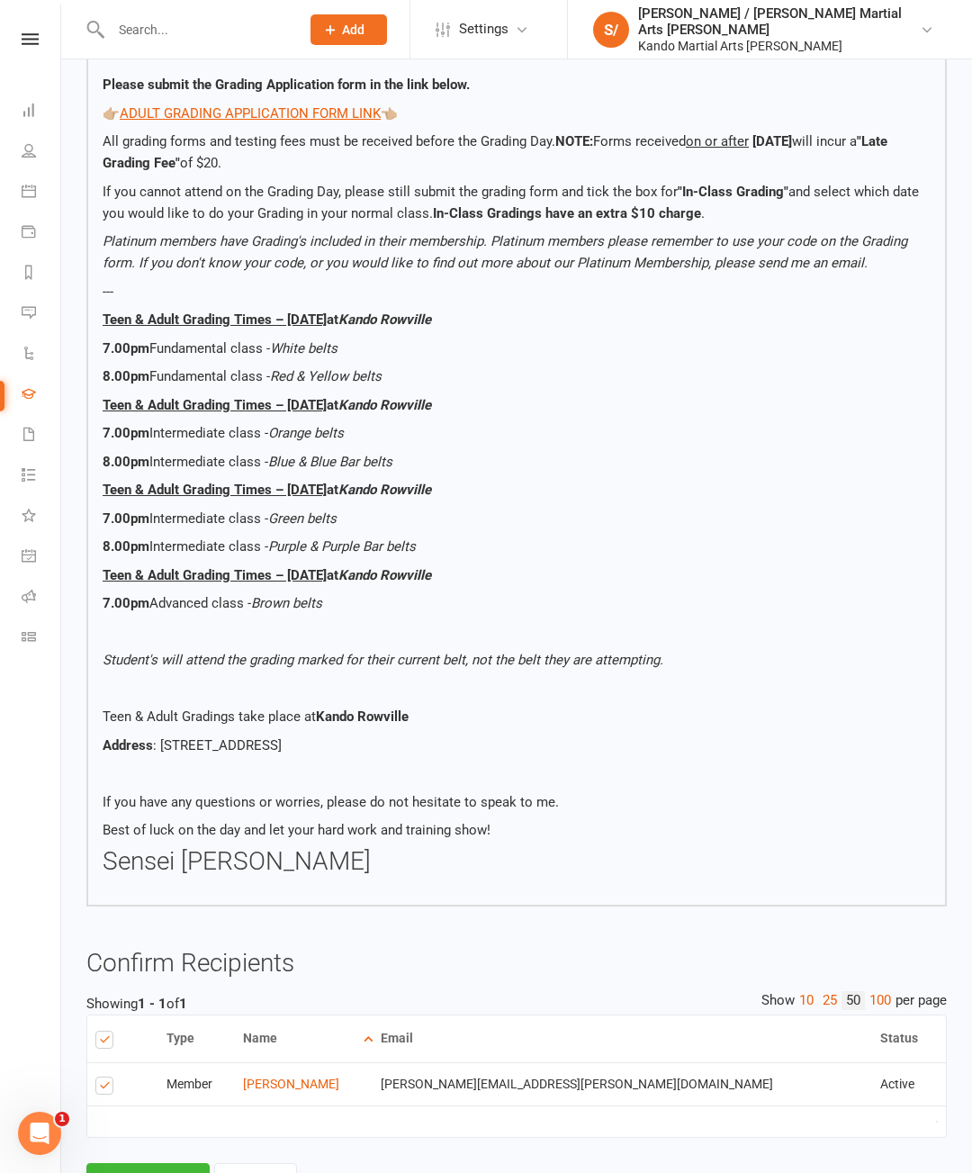
click at [279, 1170] on button "Cancel" at bounding box center [255, 1182] width 83 height 38
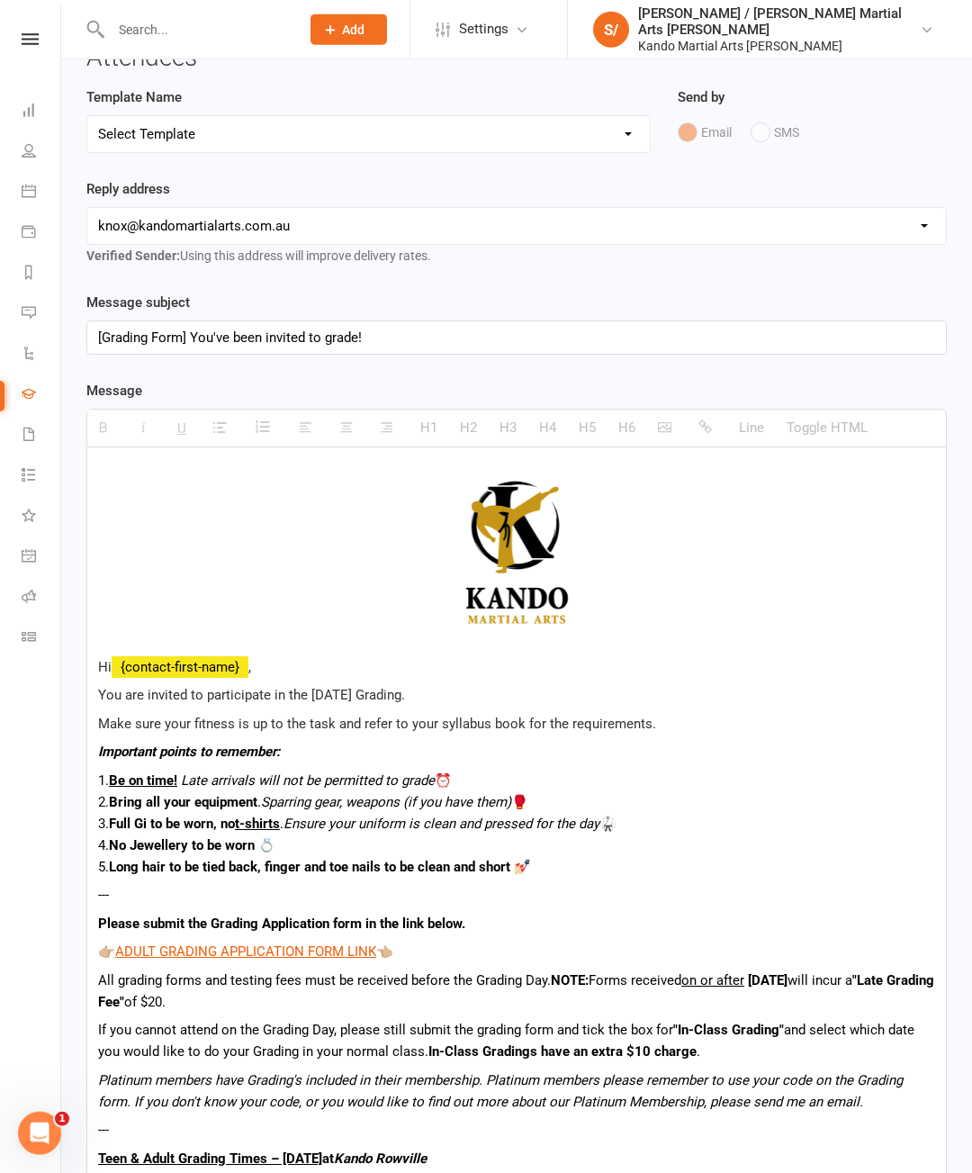
scroll to position [115, 0]
click at [126, 526] on p at bounding box center [516, 556] width 837 height 186
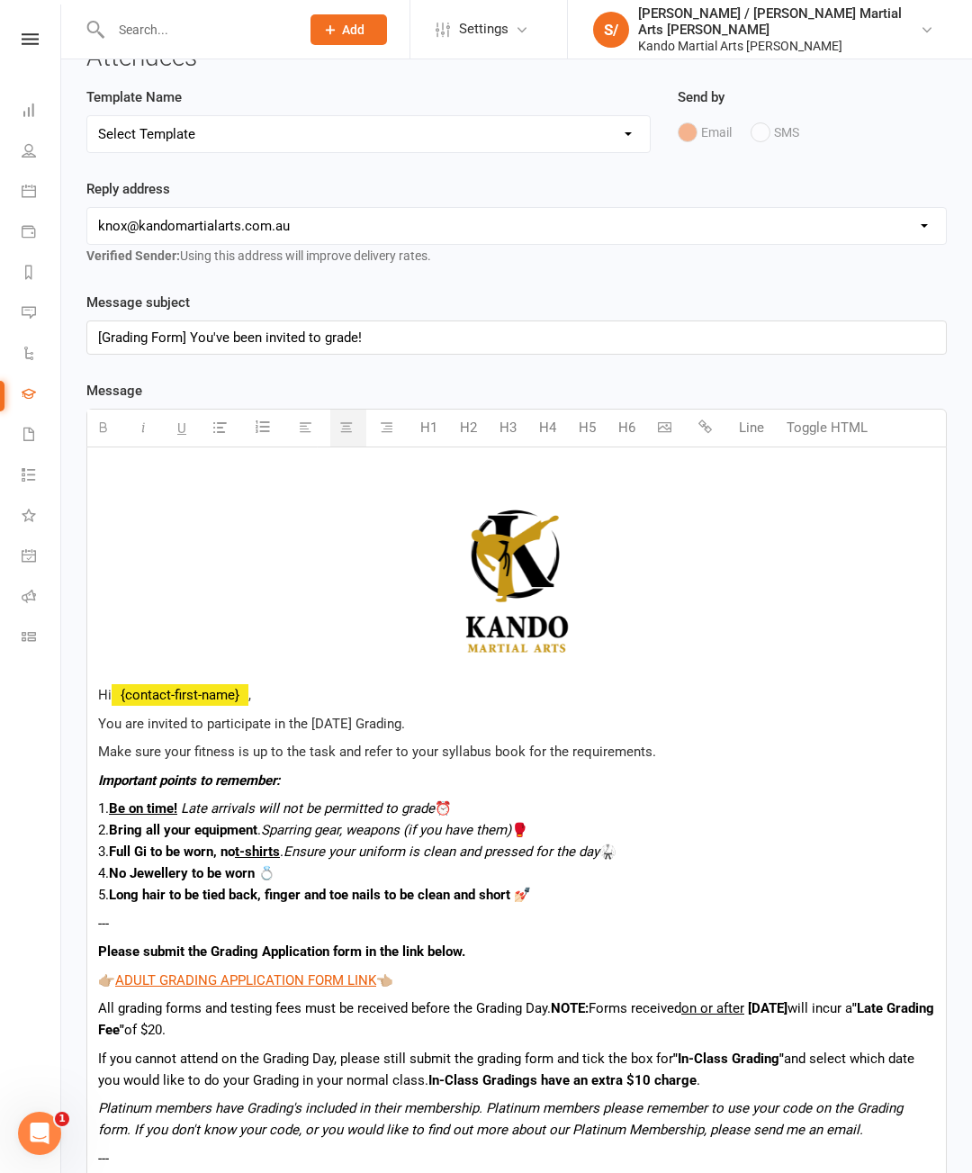
click at [194, 468] on p at bounding box center [516, 474] width 837 height 22
click at [312, 418] on button "button" at bounding box center [308, 428] width 36 height 37
click at [307, 476] on p "Use code “NOLATEFEE”" at bounding box center [516, 474] width 837 height 22
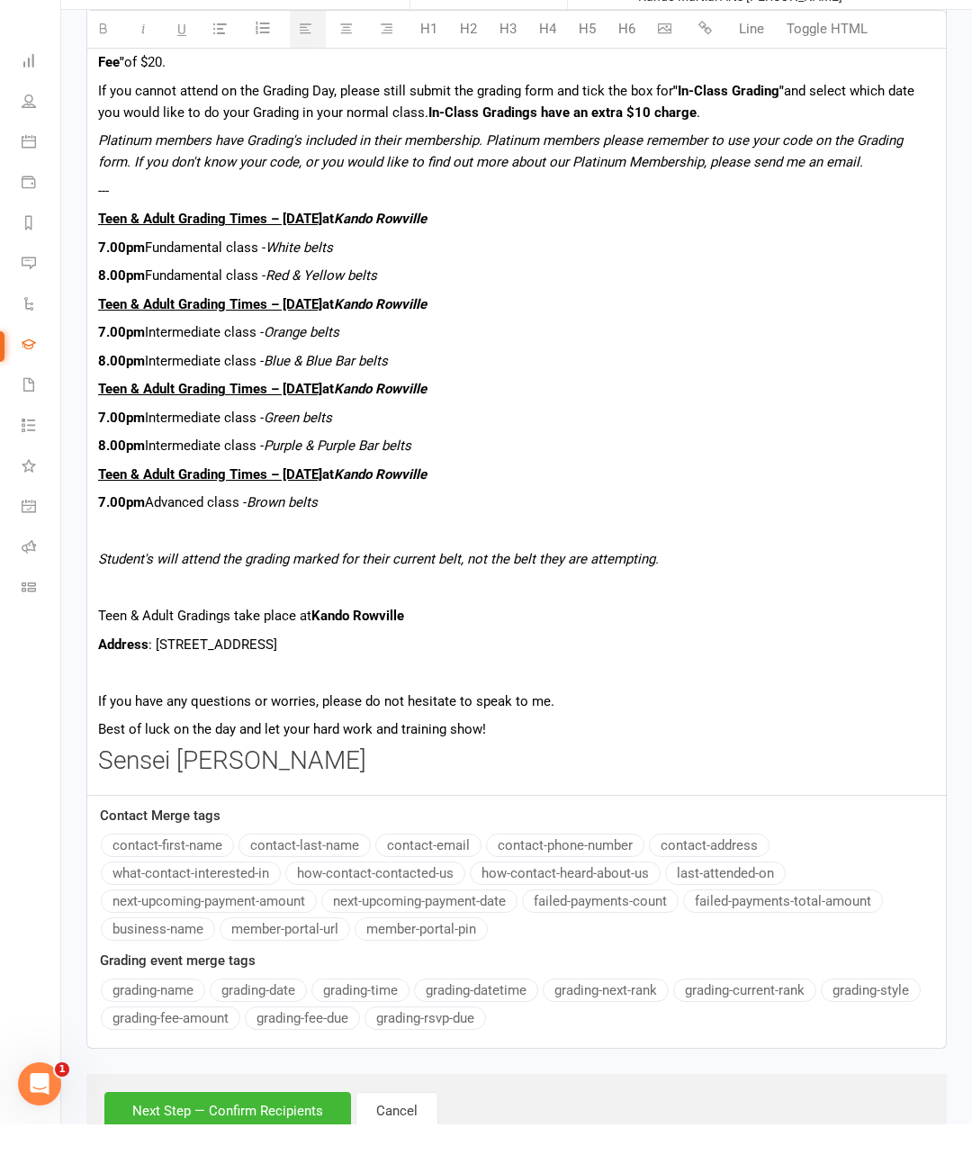
scroll to position [1034, 0]
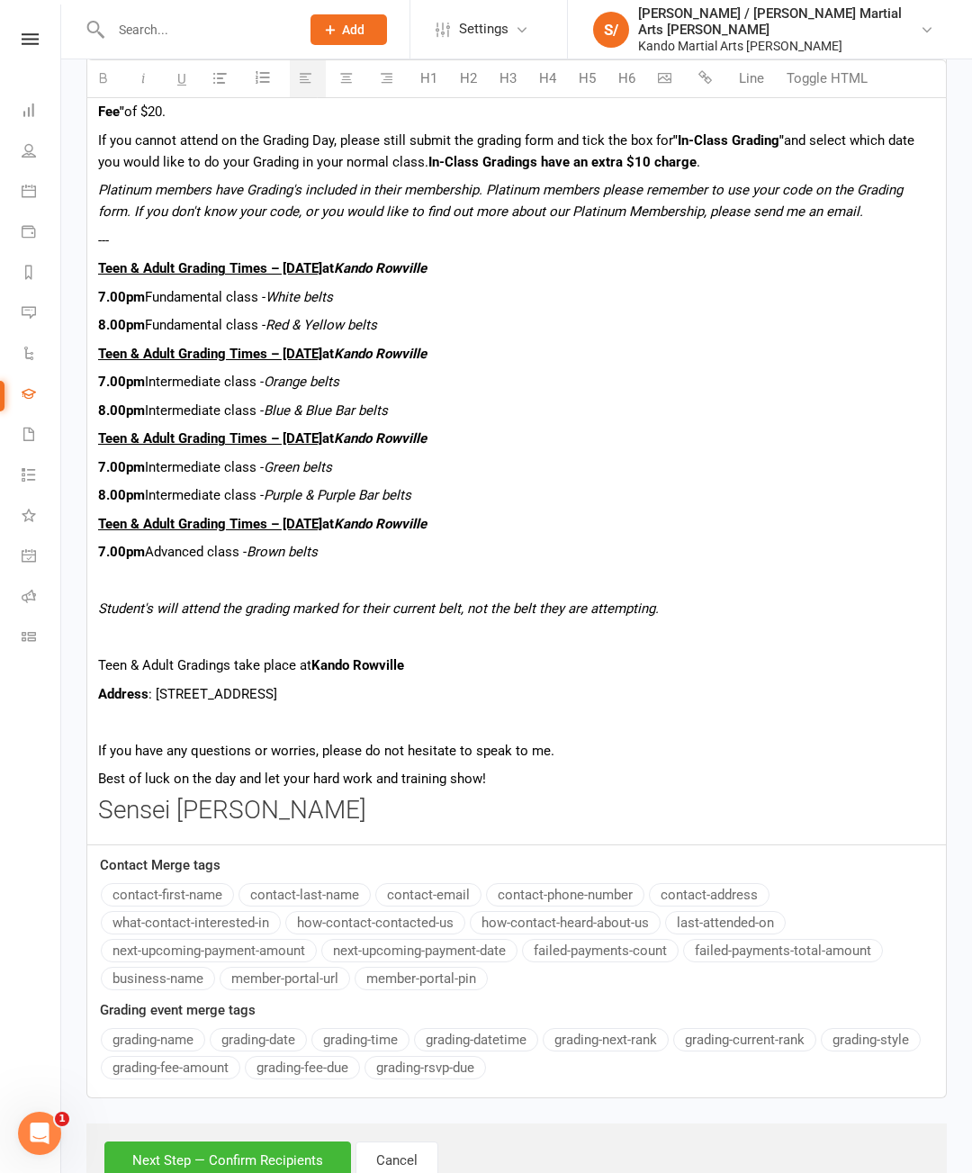
click at [254, 1172] on button "Next Step — Confirm Recipients" at bounding box center [227, 1161] width 247 height 38
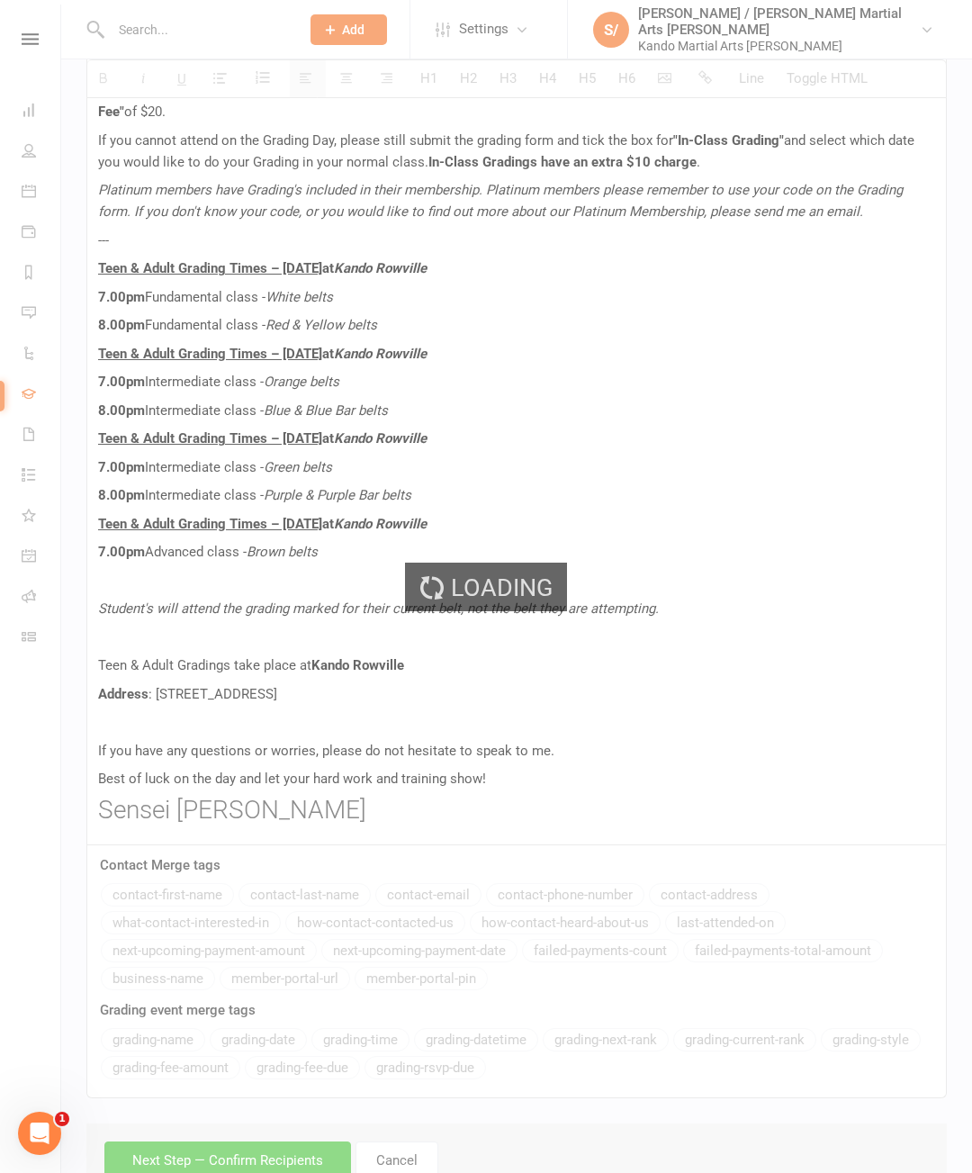
scroll to position [848, 0]
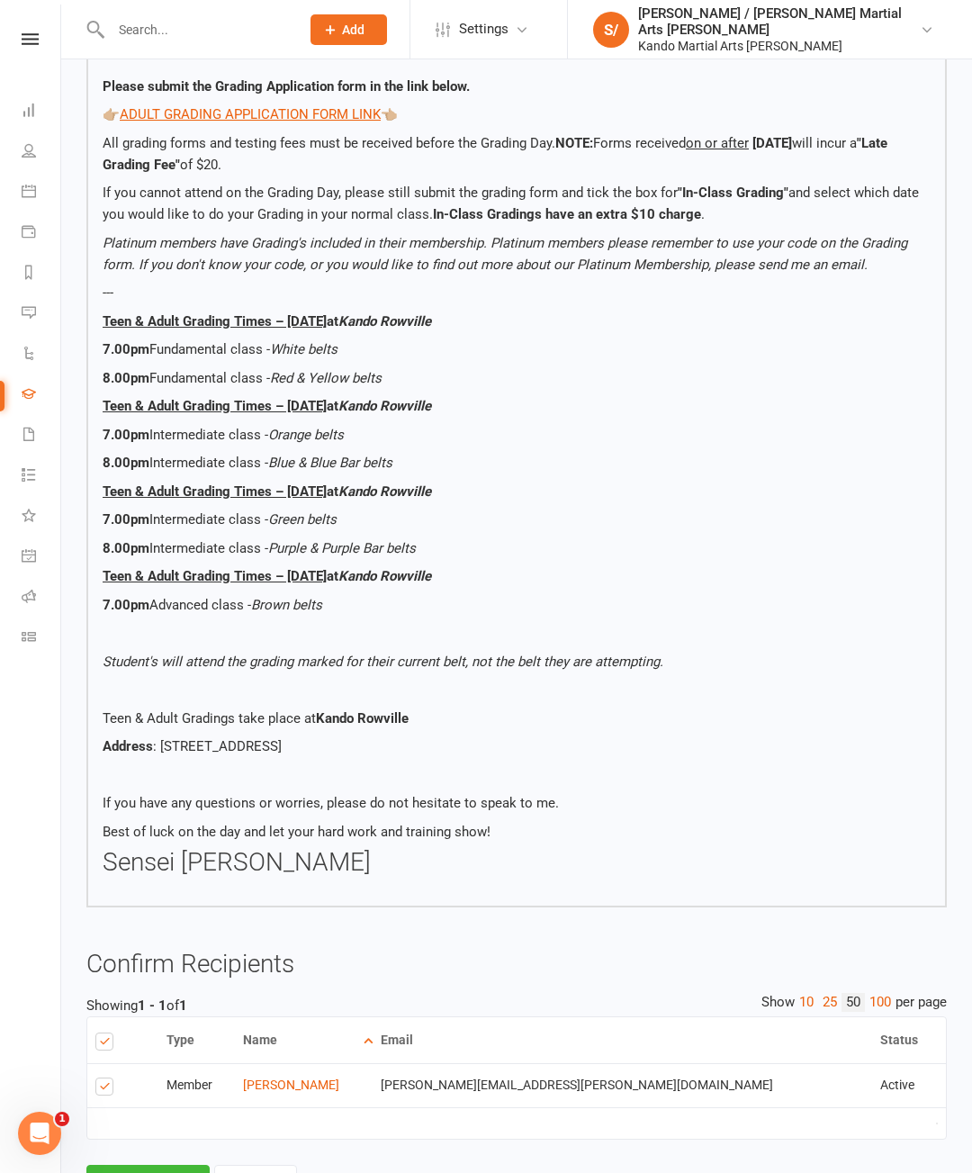
click at [181, 1172] on button "Send Email" at bounding box center [147, 1184] width 123 height 38
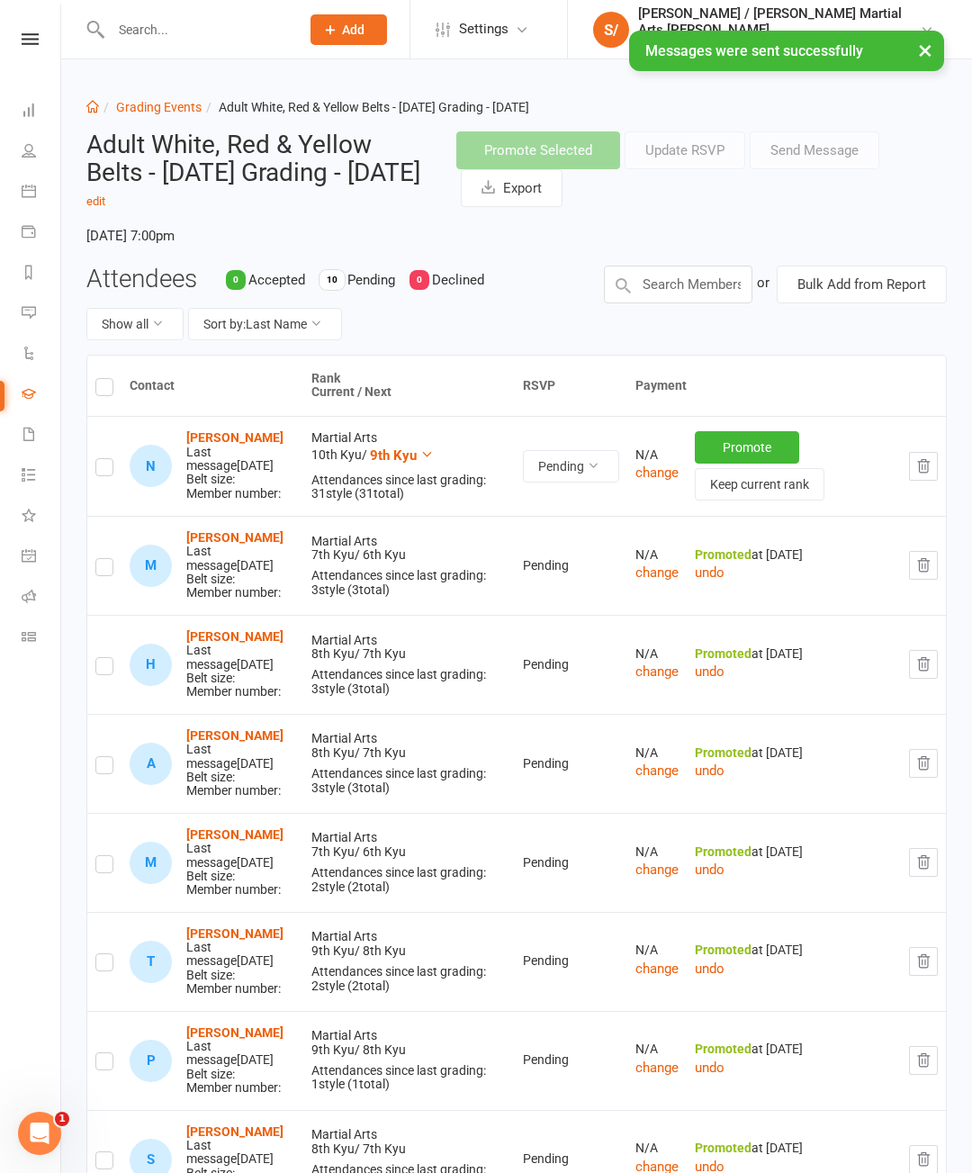
click at [919, 82] on div "Dashboard Grading Events Adult White, Red & Yellow Belts - 2025 August Grading …" at bounding box center [516, 803] width 911 height 1488
